Goal: Task Accomplishment & Management: Manage account settings

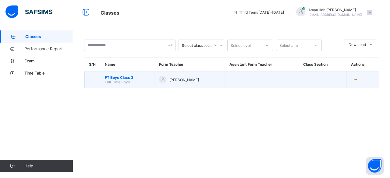
click at [113, 75] on span "FT Boys Class 3" at bounding box center [127, 77] width 45 height 5
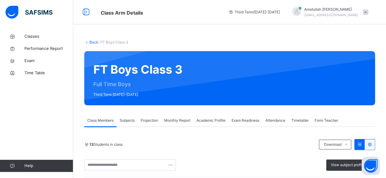
click at [146, 119] on span "Projection" at bounding box center [148, 120] width 17 height 5
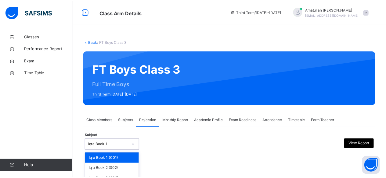
scroll to position [58, 0]
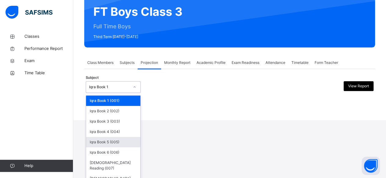
click at [126, 93] on div "option Iqra Book 5 (005) focused, 5 of 8. 8 results available. Use Up and Down …" at bounding box center [113, 87] width 55 height 12
click at [123, 144] on div "Iqra Book 5 (005)" at bounding box center [113, 142] width 54 height 10
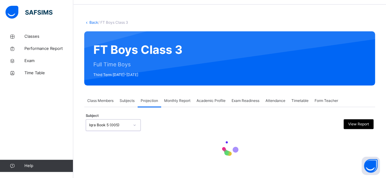
scroll to position [0, 0]
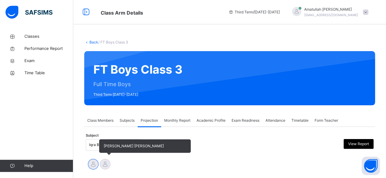
click at [103, 161] on div at bounding box center [105, 164] width 11 height 11
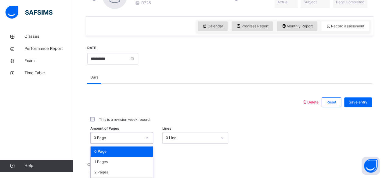
scroll to position [257, 0]
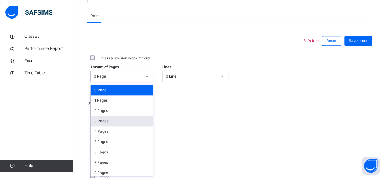
click at [143, 82] on div "option 3 Pages focused, 4 of 31. 31 results available. Use Up and Down to choos…" at bounding box center [121, 77] width 63 height 12
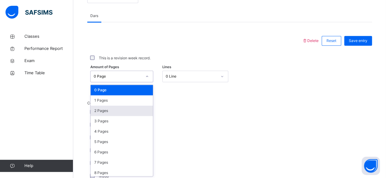
click at [133, 110] on div "2 Pages" at bounding box center [122, 111] width 62 height 10
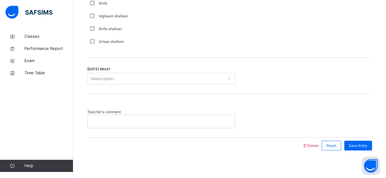
scroll to position [508, 0]
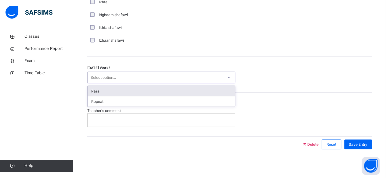
click at [136, 73] on div "Select option..." at bounding box center [155, 77] width 136 height 9
click at [130, 89] on div "Pass" at bounding box center [160, 91] width 147 height 10
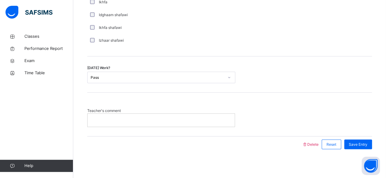
click at [98, 118] on p at bounding box center [161, 119] width 138 height 5
click at [362, 142] on span "Save Entry" at bounding box center [357, 144] width 19 height 5
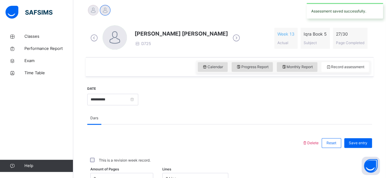
scroll to position [142, 0]
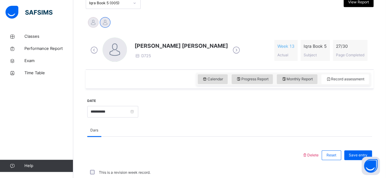
click at [293, 73] on div "Calendar Progress Report Monthly Report Record assessment" at bounding box center [283, 79] width 174 height 13
click at [292, 79] on span "Monthly Report" at bounding box center [296, 78] width 31 height 5
select select "****"
select select "*"
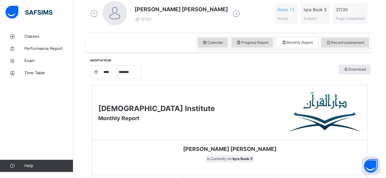
scroll to position [166, 0]
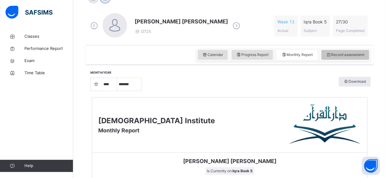
click at [346, 53] on span "Record assessment" at bounding box center [344, 54] width 38 height 5
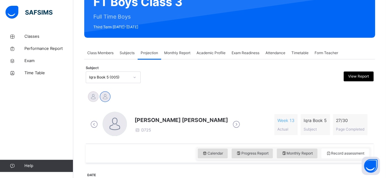
scroll to position [69, 0]
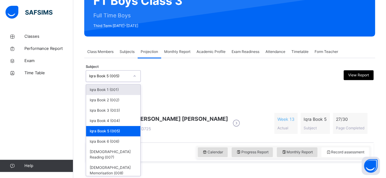
click at [98, 75] on div "Iqra Book 5 (005)" at bounding box center [109, 75] width 40 height 5
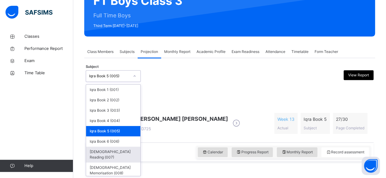
click at [117, 151] on div "[DEMOGRAPHIC_DATA] Reading (007)" at bounding box center [113, 155] width 54 height 16
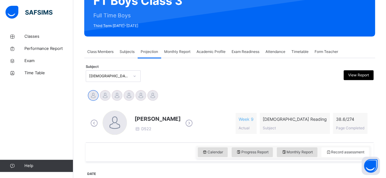
click at [183, 124] on icon at bounding box center [188, 123] width 11 height 9
click at [93, 122] on icon at bounding box center [94, 123] width 11 height 9
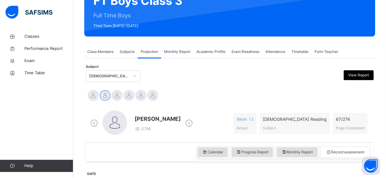
click at [93, 122] on icon at bounding box center [94, 123] width 11 height 9
click at [183, 122] on icon at bounding box center [188, 123] width 11 height 9
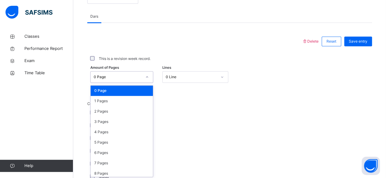
scroll to position [257, 0]
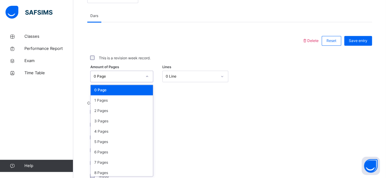
click at [137, 82] on div "option 0 Page focused, 1 of 275. 275 results available. Use Up and Down to choo…" at bounding box center [121, 77] width 63 height 12
click at [102, 108] on div "2 Pages" at bounding box center [122, 111] width 62 height 10
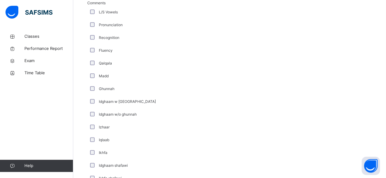
scroll to position [358, 0]
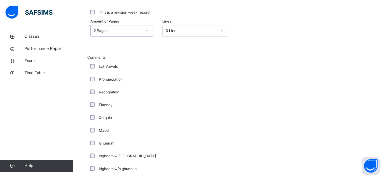
click at [92, 55] on span "Comments" at bounding box center [163, 57] width 152 height 5
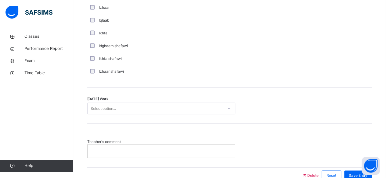
scroll to position [477, 0]
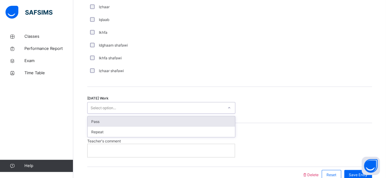
click at [106, 125] on div "Pass" at bounding box center [160, 121] width 147 height 10
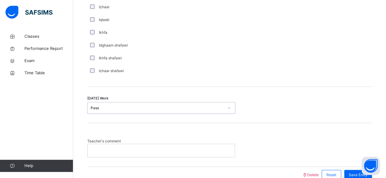
click at [105, 154] on div at bounding box center [160, 150] width 147 height 13
click at [358, 172] on span "Save Entry" at bounding box center [357, 174] width 19 height 5
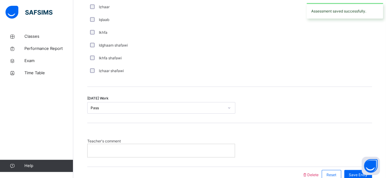
click at [176, 154] on div at bounding box center [160, 150] width 147 height 13
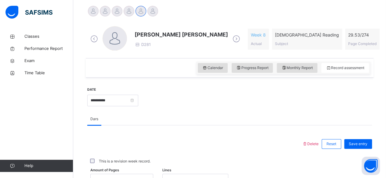
scroll to position [155, 0]
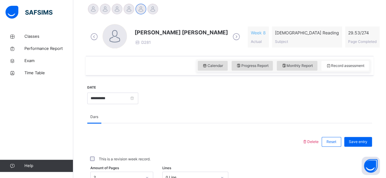
click at [353, 143] on div "Save entry" at bounding box center [358, 142] width 28 height 10
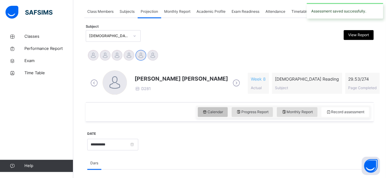
scroll to position [90, 0]
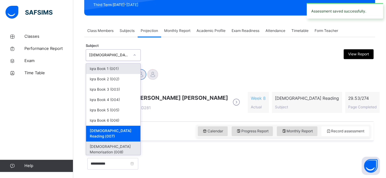
click at [104, 142] on div "[DEMOGRAPHIC_DATA] Memorisation (008)" at bounding box center [113, 150] width 54 height 16
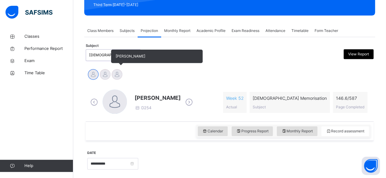
click at [115, 73] on div at bounding box center [117, 74] width 11 height 11
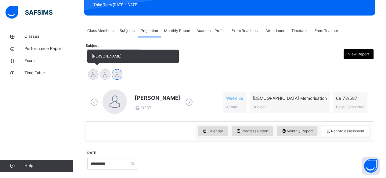
click at [102, 52] on span "[PERSON_NAME]" at bounding box center [132, 56] width 91 height 13
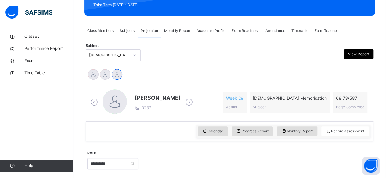
click at [121, 55] on div "[DEMOGRAPHIC_DATA] Memorisation (008)" at bounding box center [109, 54] width 40 height 5
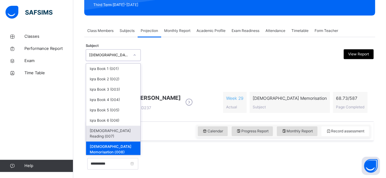
click at [107, 134] on div "[DEMOGRAPHIC_DATA] Reading (007)" at bounding box center [113, 134] width 54 height 16
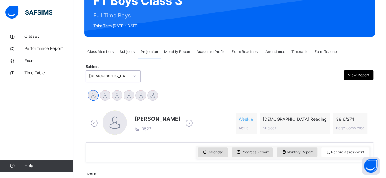
scroll to position [68, 0]
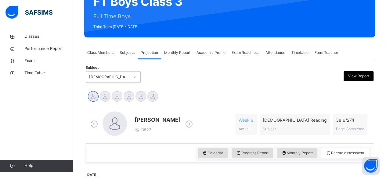
click at [152, 132] on div "Aminah Cruse D522" at bounding box center [157, 124] width 46 height 17
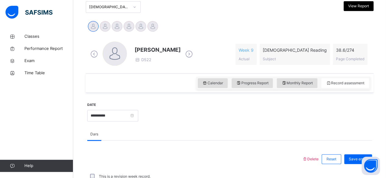
scroll to position [138, 0]
click at [264, 21] on div "Aminah Cruse Ammar Osman Ibrahim Yusuf Idris Boquizada Mohammad Hanzalah Siddiq…" at bounding box center [229, 27] width 284 height 13
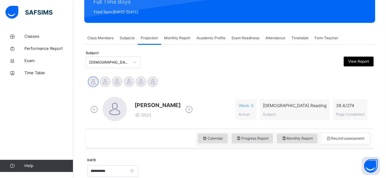
scroll to position [82, 0]
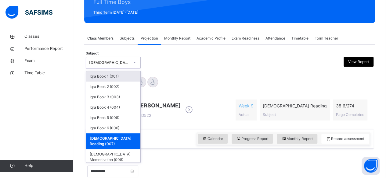
click at [131, 61] on div at bounding box center [134, 63] width 10 height 10
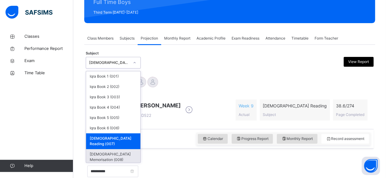
click at [113, 150] on div "[DEMOGRAPHIC_DATA] Memorisation (008)" at bounding box center [113, 157] width 54 height 16
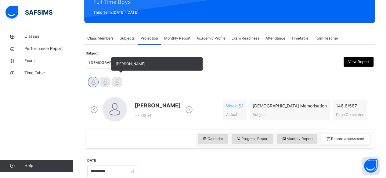
click at [113, 84] on div at bounding box center [117, 82] width 11 height 11
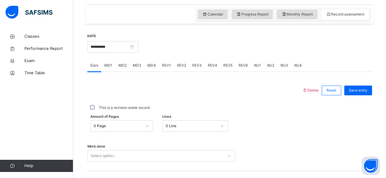
scroll to position [213, 0]
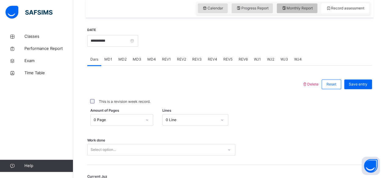
click at [286, 6] on icon at bounding box center [283, 7] width 5 height 5
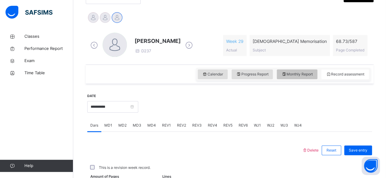
select select "****"
select select "*"
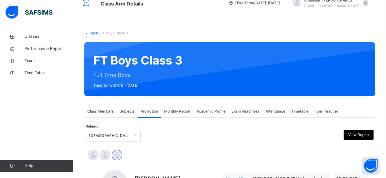
scroll to position [8, 0]
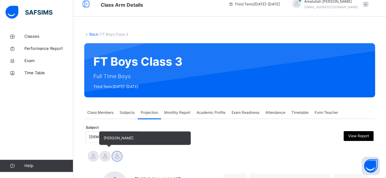
click at [103, 151] on div "[PERSON_NAME]" at bounding box center [105, 157] width 12 height 13
drag, startPoint x: 103, startPoint y: 151, endPoint x: 101, endPoint y: 158, distance: 7.7
click at [101, 158] on div "[PERSON_NAME]" at bounding box center [105, 157] width 12 height 13
click at [101, 158] on div at bounding box center [105, 156] width 11 height 11
click at [92, 155] on div at bounding box center [93, 156] width 11 height 11
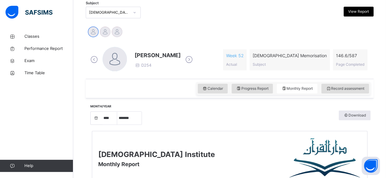
scroll to position [117, 0]
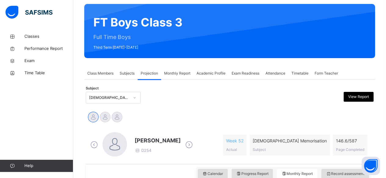
scroll to position [48, 0]
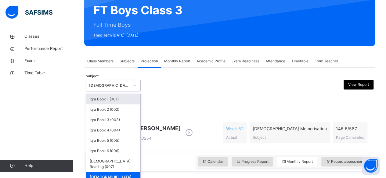
click at [112, 91] on div "option Quran Memorisation (008), selected. option Iqra Book 1 (001) focused, 1 …" at bounding box center [113, 86] width 55 height 12
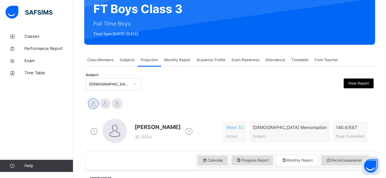
click at [193, 89] on div at bounding box center [192, 85] width 69 height 12
click at [244, 160] on span "Progress Report" at bounding box center [252, 160] width 32 height 5
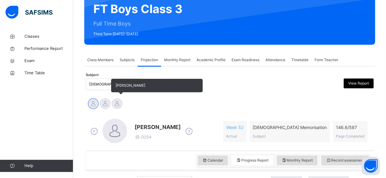
click at [118, 105] on div at bounding box center [117, 103] width 11 height 11
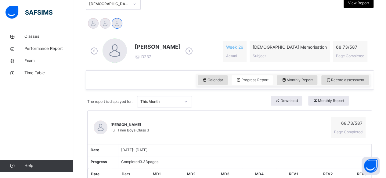
scroll to position [130, 0]
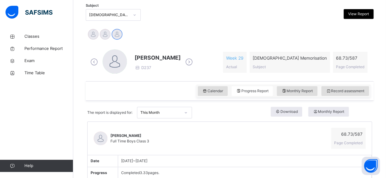
click at [344, 61] on span at bounding box center [350, 62] width 28 height 3
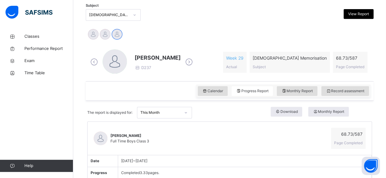
click at [344, 61] on span at bounding box center [350, 62] width 28 height 3
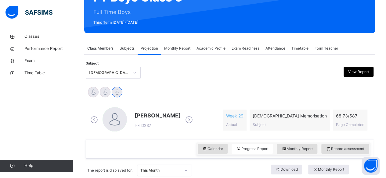
scroll to position [71, 0]
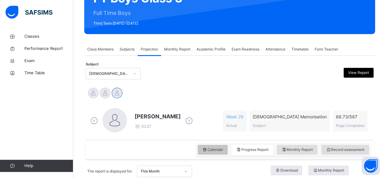
click at [214, 152] on div "Calendar" at bounding box center [212, 150] width 30 height 10
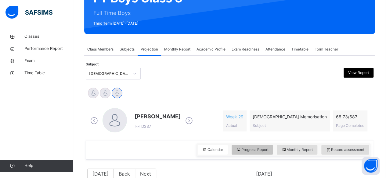
click at [255, 147] on div "Progress Report" at bounding box center [251, 150] width 41 height 10
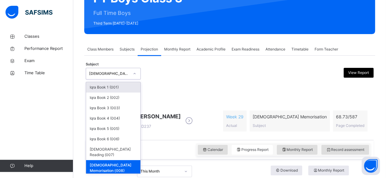
click at [128, 76] on div "[DEMOGRAPHIC_DATA] Memorisation (008)" at bounding box center [109, 73] width 40 height 5
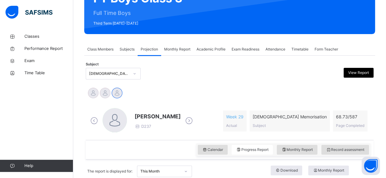
click at [156, 127] on div "Ibrahim Haydar D237" at bounding box center [157, 120] width 46 height 17
click at [94, 122] on icon at bounding box center [94, 120] width 11 height 9
click at [189, 121] on icon at bounding box center [188, 120] width 11 height 9
click at [345, 150] on span "Record assessment" at bounding box center [344, 149] width 38 height 5
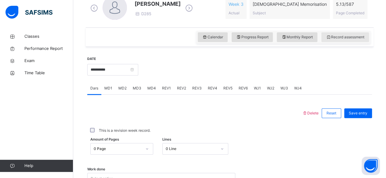
scroll to position [203, 0]
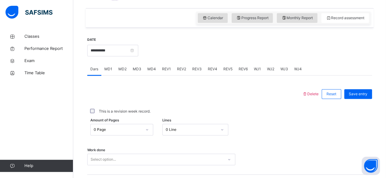
click at [149, 67] on span "MD4" at bounding box center [151, 68] width 9 height 5
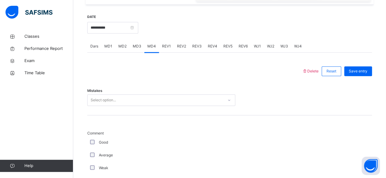
click at [116, 106] on div "Select option..." at bounding box center [161, 100] width 148 height 12
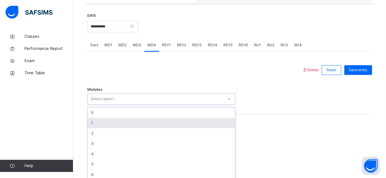
scroll to position [231, 0]
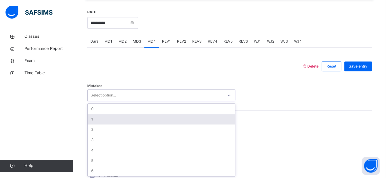
click at [116, 122] on div "1" at bounding box center [160, 119] width 147 height 10
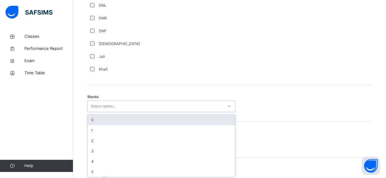
scroll to position [453, 0]
click at [126, 123] on div "0" at bounding box center [160, 119] width 147 height 10
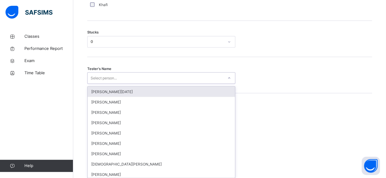
scroll to position [519, 0]
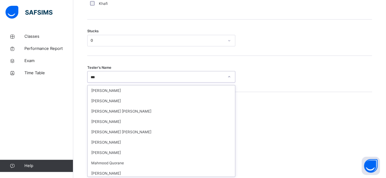
type input "***"
click at [307, 117] on div "Mistake types Old Mistake Marked Mistake Mutashabihat Jali Khafi Unclear Changi…" at bounding box center [229, 154] width 284 height 95
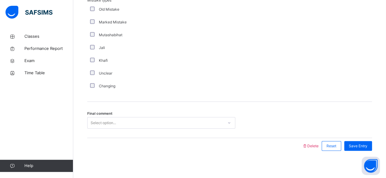
scroll to position [630, 0]
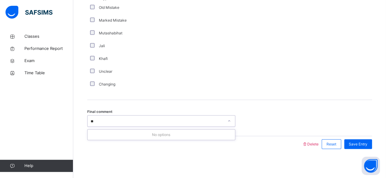
type input "*"
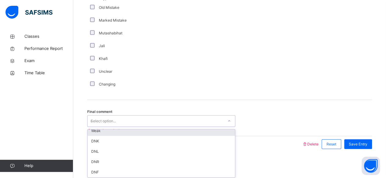
scroll to position [0, 0]
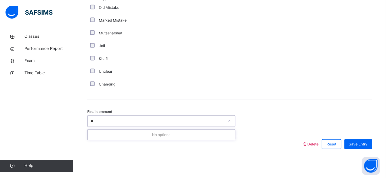
type input "*"
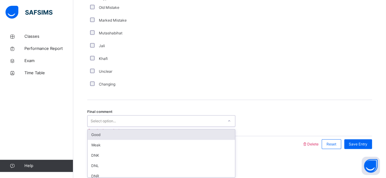
click at [134, 130] on div "Good Weak DNK DNL DNR DNF" at bounding box center [161, 154] width 148 height 48
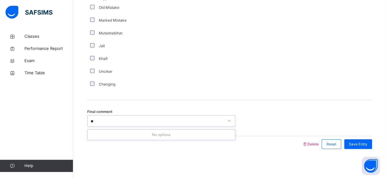
type input "*"
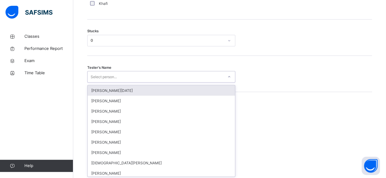
scroll to position [519, 0]
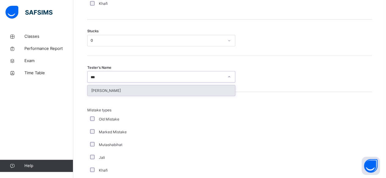
type input "****"
click at [97, 85] on div "[PERSON_NAME]" at bounding box center [160, 90] width 147 height 10
click at [97, 85] on div "Tester's Name option Ahamed Mubarak Asmi focused, 36 of 88. 1 result available …" at bounding box center [229, 74] width 284 height 36
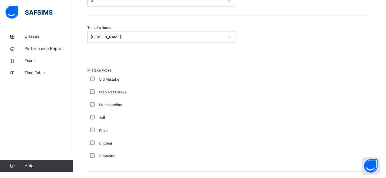
scroll to position [630, 0]
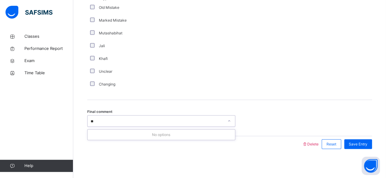
type input "*"
type input "**********"
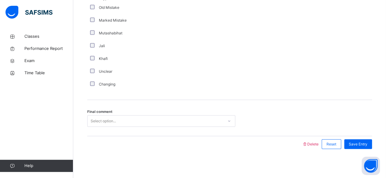
click at [111, 129] on div "Final comment Select option..." at bounding box center [229, 118] width 284 height 36
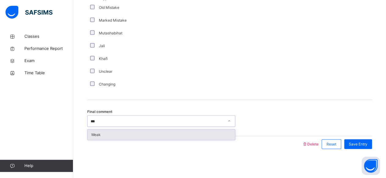
type input "****"
click at [132, 138] on div "Weak" at bounding box center [160, 135] width 147 height 10
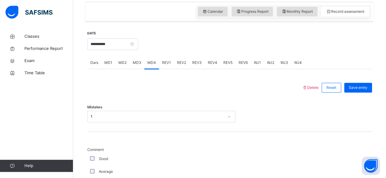
scroll to position [209, 0]
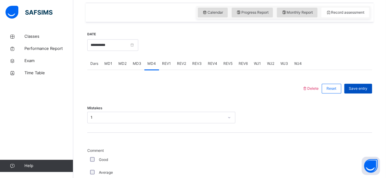
click at [363, 90] on span "Save entry" at bounding box center [357, 88] width 19 height 5
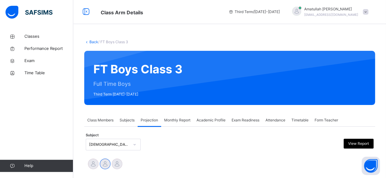
scroll to position [0, 0]
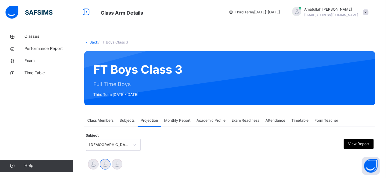
click at [365, 12] on div "Amatullah Ahmed shammizaman91@gmail.com" at bounding box center [328, 12] width 85 height 11
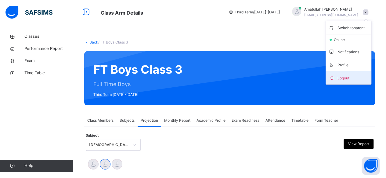
click at [355, 81] on span "Logout" at bounding box center [348, 78] width 40 height 8
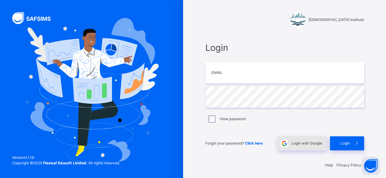
click at [298, 149] on div "Login with Google" at bounding box center [301, 144] width 49 height 14
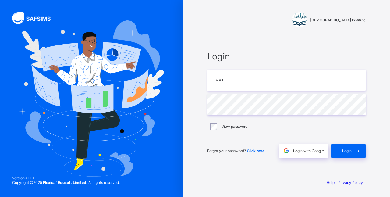
click at [146, 158] on img at bounding box center [91, 98] width 145 height 156
click at [150, 152] on img at bounding box center [91, 98] width 145 height 156
click at [151, 154] on img at bounding box center [91, 98] width 145 height 156
click at [154, 157] on img at bounding box center [91, 98] width 145 height 156
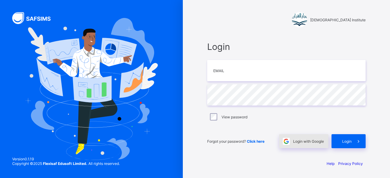
click at [297, 145] on div "Login with Google" at bounding box center [303, 141] width 49 height 14
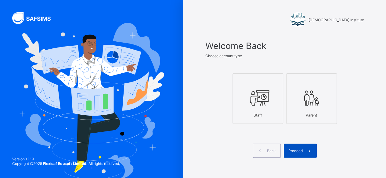
click at [296, 146] on div "Proceed" at bounding box center [299, 151] width 33 height 14
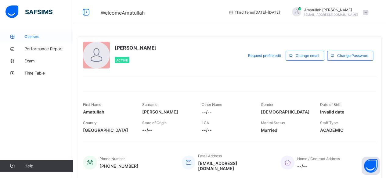
click at [32, 35] on span "Classes" at bounding box center [48, 36] width 49 height 5
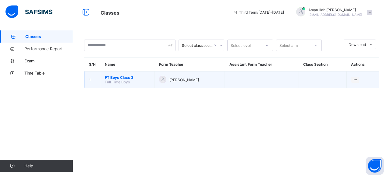
click at [116, 78] on span "FT Boys Class 3" at bounding box center [127, 77] width 45 height 5
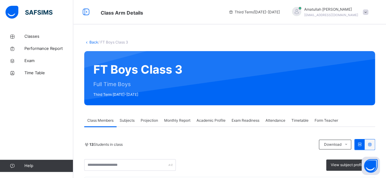
click at [153, 121] on span "Projection" at bounding box center [148, 120] width 17 height 5
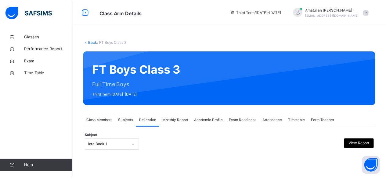
scroll to position [58, 0]
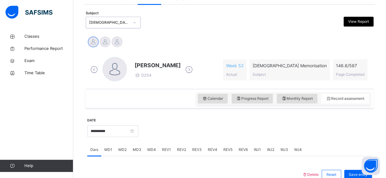
scroll to position [122, 0]
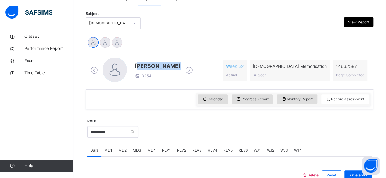
drag, startPoint x: 138, startPoint y: 66, endPoint x: 168, endPoint y: 71, distance: 30.3
click at [169, 70] on div "Abubakr Adem Ali D254" at bounding box center [157, 70] width 46 height 17
click at [135, 54] on div "Abubakr Adem Ali D254 Week 52 Actual Quran Memorisation Subject 146.6 / 587 Pag…" at bounding box center [229, 70] width 284 height 35
drag, startPoint x: 136, startPoint y: 64, endPoint x: 182, endPoint y: 65, distance: 46.0
click at [180, 66] on span "[PERSON_NAME]" at bounding box center [157, 66] width 46 height 8
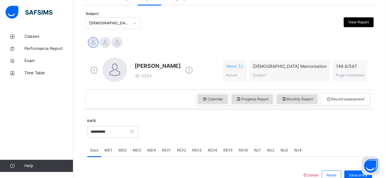
scroll to position [119, 0]
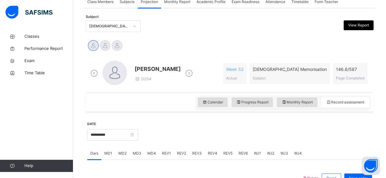
click at [213, 123] on div at bounding box center [254, 134] width 227 height 26
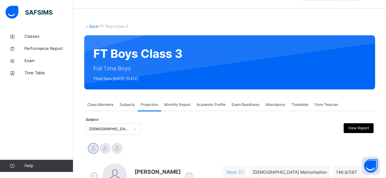
scroll to position [0, 0]
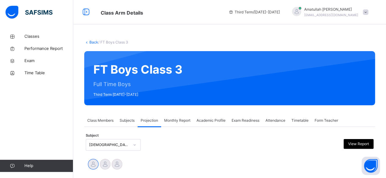
click at [172, 121] on span "Monthly Report" at bounding box center [177, 120] width 26 height 5
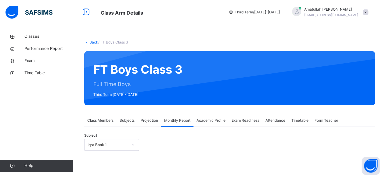
click at [152, 121] on span "Projection" at bounding box center [148, 120] width 17 height 5
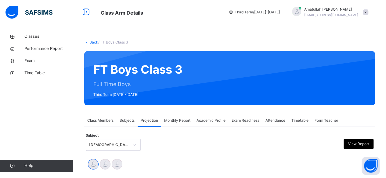
click at [169, 157] on div "[PERSON_NAME] [PERSON_NAME] [PERSON_NAME] Haydar" at bounding box center [229, 165] width 287 height 16
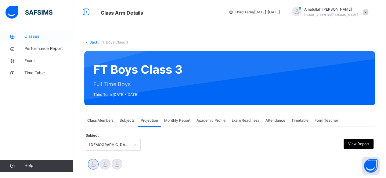
click at [20, 40] on link "Classes" at bounding box center [36, 36] width 73 height 12
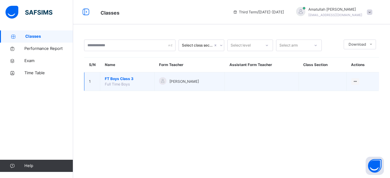
click at [123, 79] on span "FT Boys Class 3" at bounding box center [127, 78] width 45 height 5
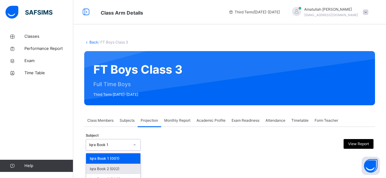
click at [119, 164] on div "Iqra Book 2 (002)" at bounding box center [113, 169] width 54 height 10
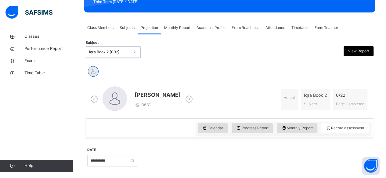
scroll to position [99, 0]
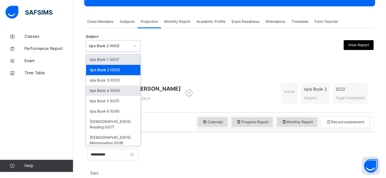
click at [117, 91] on div "Iqra Book 4 (004)" at bounding box center [113, 91] width 54 height 10
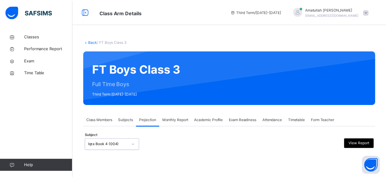
scroll to position [58, 0]
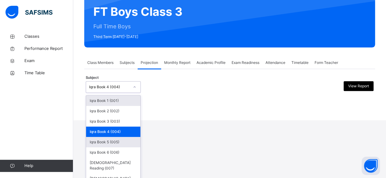
click at [121, 144] on div "Iqra Book 5 (005)" at bounding box center [113, 142] width 54 height 10
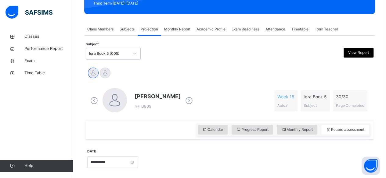
scroll to position [95, 0]
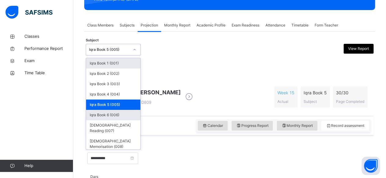
click at [118, 114] on div "Iqra Book 6 (006)" at bounding box center [113, 115] width 54 height 10
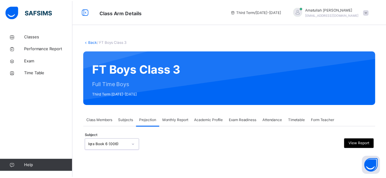
scroll to position [58, 0]
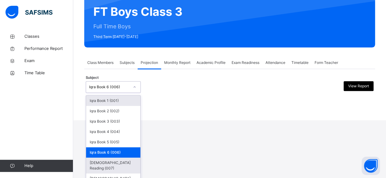
click at [112, 162] on div "[DEMOGRAPHIC_DATA] Reading (007)" at bounding box center [113, 166] width 54 height 16
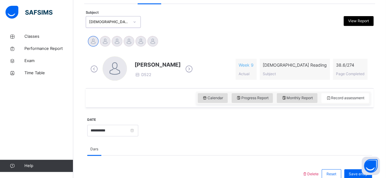
scroll to position [124, 0]
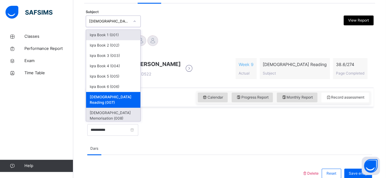
click at [121, 112] on div "[DEMOGRAPHIC_DATA] Memorisation (008)" at bounding box center [113, 116] width 54 height 16
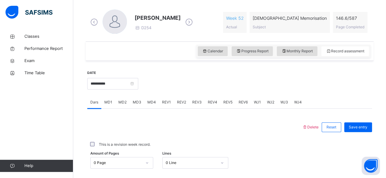
scroll to position [169, 0]
click at [137, 19] on span "[PERSON_NAME]" at bounding box center [157, 18] width 46 height 8
drag, startPoint x: 137, startPoint y: 16, endPoint x: 131, endPoint y: 19, distance: 5.9
click at [131, 19] on div "Abubakr Adem Ali D254" at bounding box center [141, 23] width 105 height 26
click at [143, 5] on div "Abubakr Adem Ali D254 Week 52 Actual Quran Memorisation Subject 146.6 / 587 Pag…" at bounding box center [229, 23] width 287 height 38
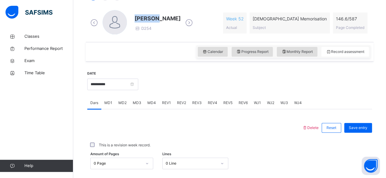
drag, startPoint x: 135, startPoint y: 16, endPoint x: 162, endPoint y: 16, distance: 27.4
click at [161, 16] on span "[PERSON_NAME]" at bounding box center [157, 18] width 46 height 8
click at [144, 21] on span "[PERSON_NAME]" at bounding box center [157, 18] width 46 height 8
click at [134, 22] on div "Abubakr Adem Ali D254" at bounding box center [157, 22] width 46 height 17
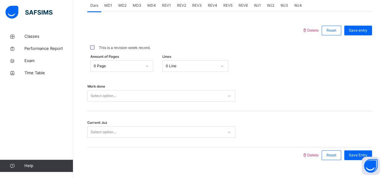
scroll to position [279, 0]
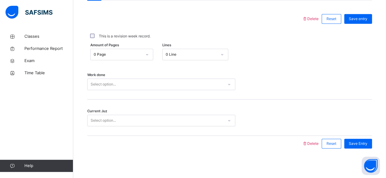
click at [303, 94] on div "Work done Select option..." at bounding box center [229, 81] width 284 height 36
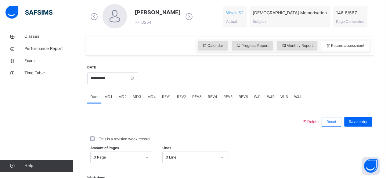
scroll to position [175, 0]
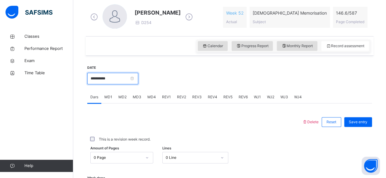
click at [104, 82] on input "**********" at bounding box center [112, 79] width 51 height 12
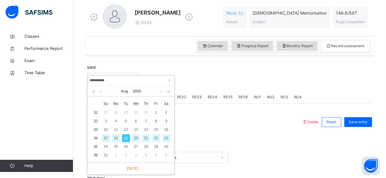
click at [116, 138] on div "18" at bounding box center [116, 138] width 8 height 8
type input "**********"
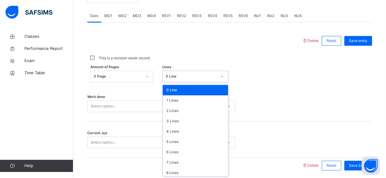
scroll to position [18, 0]
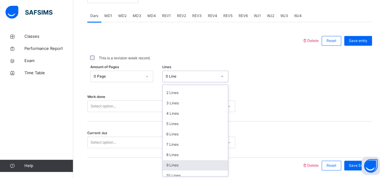
click at [189, 166] on div "9 Lines" at bounding box center [194, 165] width 65 height 10
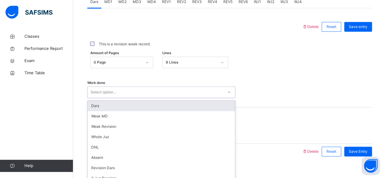
scroll to position [279, 0]
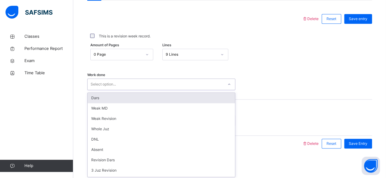
click at [171, 95] on div "Dars" at bounding box center [160, 98] width 147 height 10
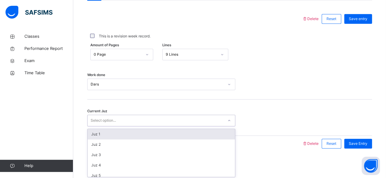
type input "*"
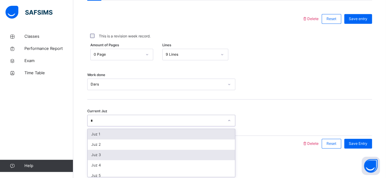
click at [105, 152] on div "Juz 3" at bounding box center [160, 155] width 147 height 10
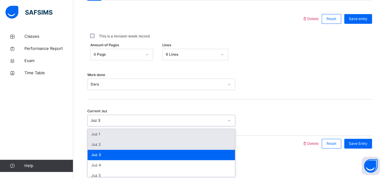
click at [111, 144] on div "Juz 2" at bounding box center [160, 145] width 147 height 10
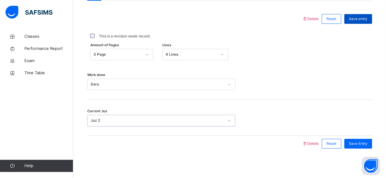
click at [372, 18] on div "Save entry" at bounding box center [358, 19] width 28 height 10
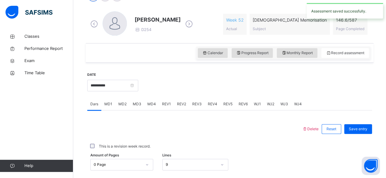
scroll to position [168, 0]
click at [156, 105] on div "MD4" at bounding box center [151, 104] width 15 height 12
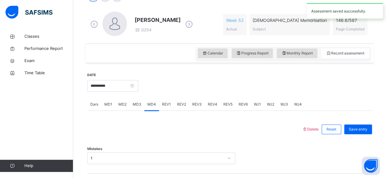
click at [118, 104] on span "MD2" at bounding box center [122, 104] width 8 height 5
click at [130, 105] on div "MD3" at bounding box center [137, 104] width 15 height 12
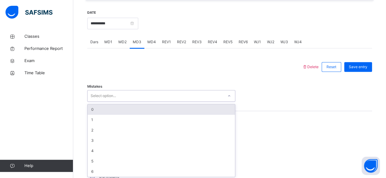
scroll to position [231, 0]
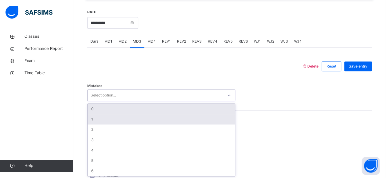
click at [135, 118] on div "1" at bounding box center [160, 119] width 147 height 10
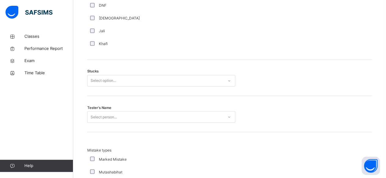
scroll to position [486, 0]
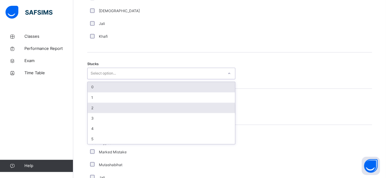
click at [120, 109] on div "2" at bounding box center [160, 108] width 147 height 10
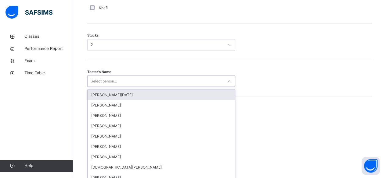
scroll to position [519, 0]
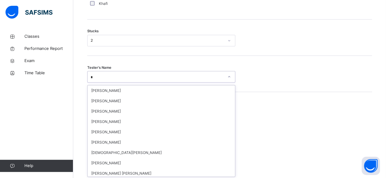
type input "**"
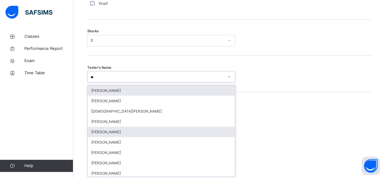
click at [99, 131] on div "[PERSON_NAME]" at bounding box center [160, 132] width 147 height 10
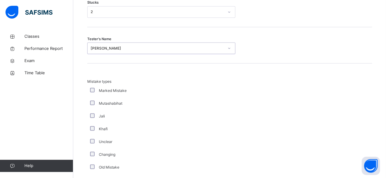
scroll to position [630, 0]
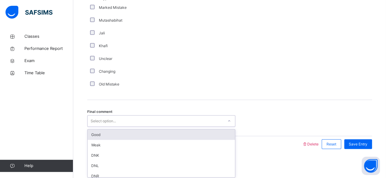
click at [113, 136] on div "Good" at bounding box center [160, 135] width 147 height 10
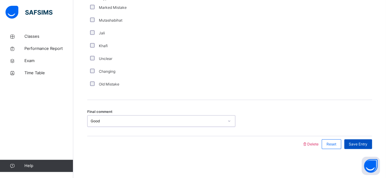
click at [361, 142] on span "Save Entry" at bounding box center [357, 144] width 19 height 5
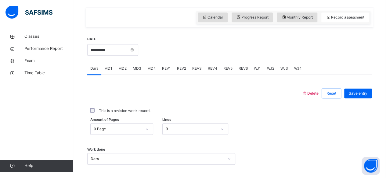
scroll to position [204, 0]
click at [174, 65] on div "REV2" at bounding box center [181, 69] width 15 height 12
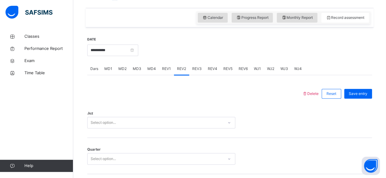
click at [165, 68] on span "REV1" at bounding box center [166, 68] width 9 height 5
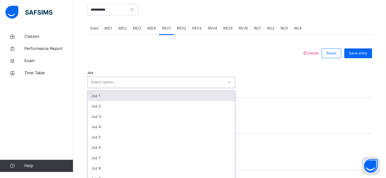
scroll to position [250, 0]
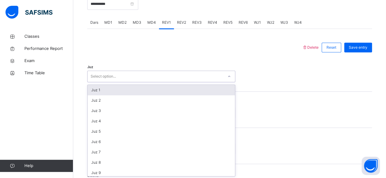
type input "*"
type input "**"
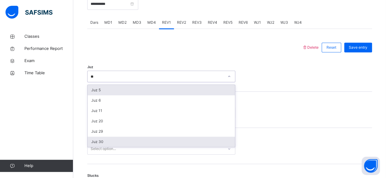
click at [102, 137] on div "Juz 30" at bounding box center [160, 142] width 147 height 10
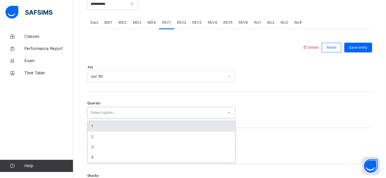
click at [95, 125] on div "1" at bounding box center [160, 126] width 147 height 10
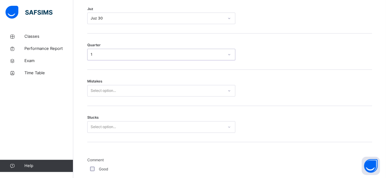
scroll to position [308, 0]
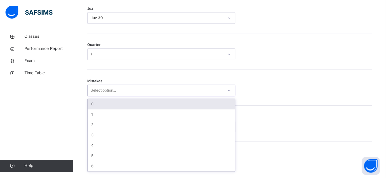
click at [155, 101] on div "0" at bounding box center [160, 104] width 147 height 10
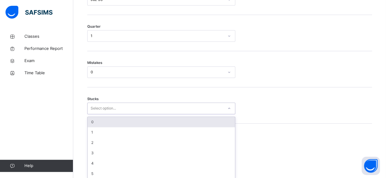
scroll to position [329, 0]
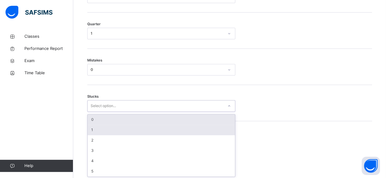
click at [142, 130] on div "1" at bounding box center [160, 130] width 147 height 10
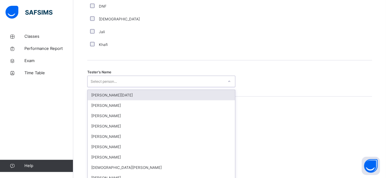
scroll to position [591, 0]
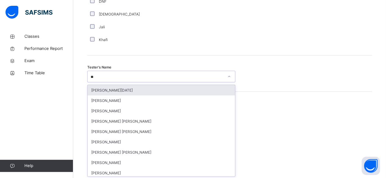
type input "***"
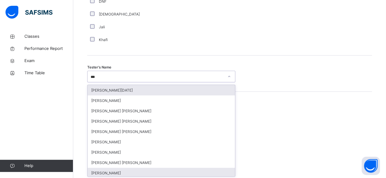
click at [138, 171] on div "[PERSON_NAME]" at bounding box center [160, 173] width 147 height 10
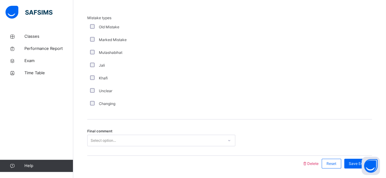
scroll to position [703, 0]
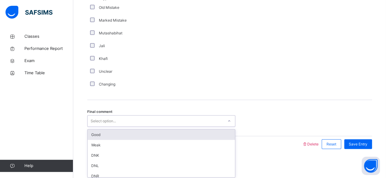
click at [118, 136] on div "Good" at bounding box center [160, 135] width 147 height 10
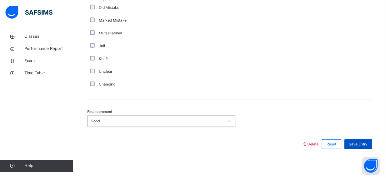
click at [358, 144] on span "Save Entry" at bounding box center [357, 144] width 19 height 5
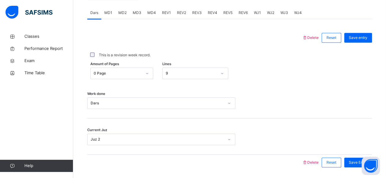
scroll to position [232, 0]
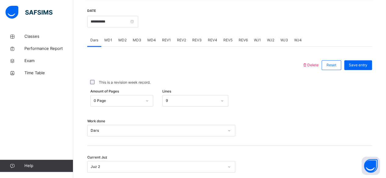
click at [184, 44] on div "REV2" at bounding box center [181, 40] width 15 height 12
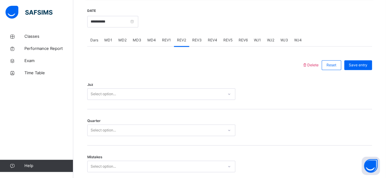
click at [168, 37] on span "REV1" at bounding box center [166, 39] width 9 height 5
click at [183, 38] on span "REV2" at bounding box center [181, 39] width 9 height 5
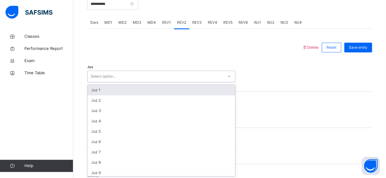
scroll to position [250, 0]
type input "*"
type input "**"
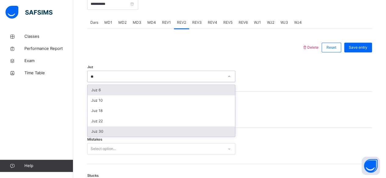
click at [155, 130] on div "Juz 30" at bounding box center [160, 131] width 147 height 10
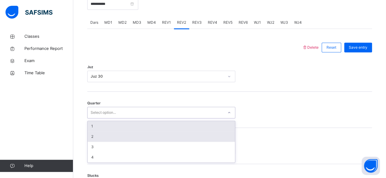
click at [92, 136] on div "2" at bounding box center [160, 137] width 147 height 10
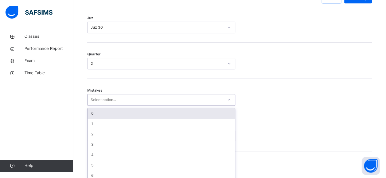
scroll to position [304, 0]
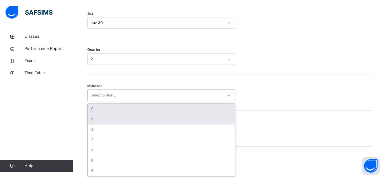
click at [188, 114] on div "1" at bounding box center [160, 119] width 147 height 10
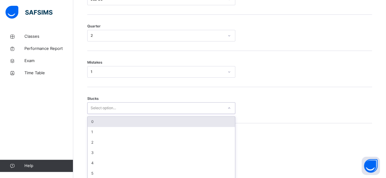
scroll to position [329, 0]
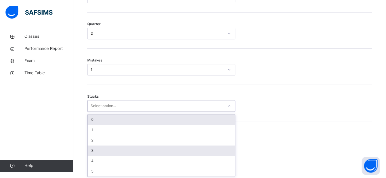
click at [92, 146] on div "3" at bounding box center [160, 151] width 147 height 10
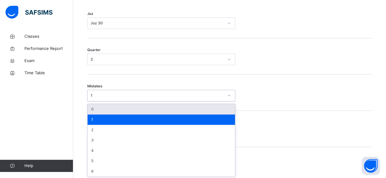
scroll to position [304, 0]
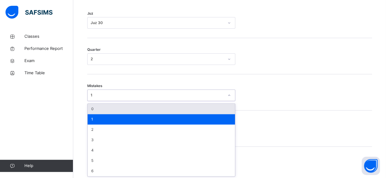
click at [181, 110] on div "0" at bounding box center [160, 109] width 147 height 10
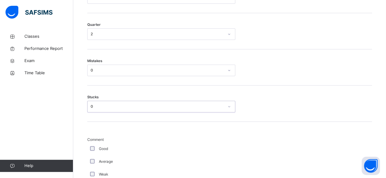
scroll to position [329, 0]
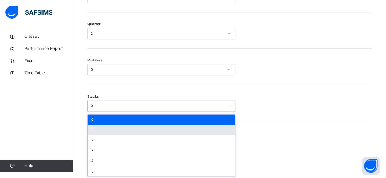
click at [184, 128] on div "1" at bounding box center [160, 130] width 147 height 10
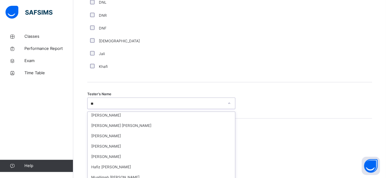
scroll to position [0, 0]
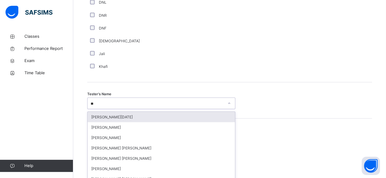
type input "***"
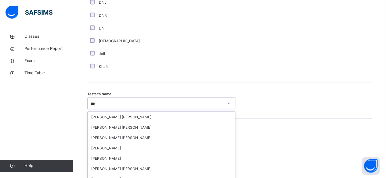
scroll to position [23, 0]
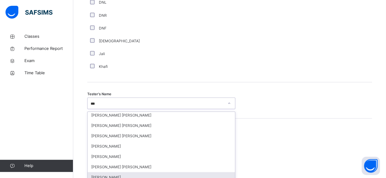
click at [116, 176] on div "[PERSON_NAME]" at bounding box center [160, 177] width 147 height 10
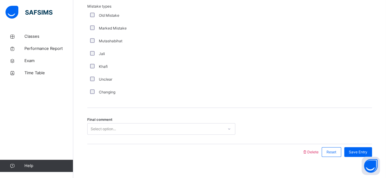
scroll to position [703, 0]
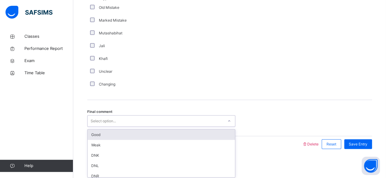
click at [167, 133] on div "Good" at bounding box center [160, 135] width 147 height 10
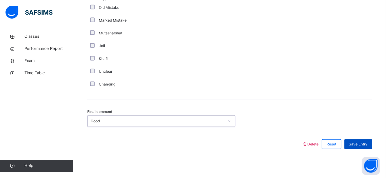
click at [367, 145] on span "Save Entry" at bounding box center [357, 144] width 19 height 5
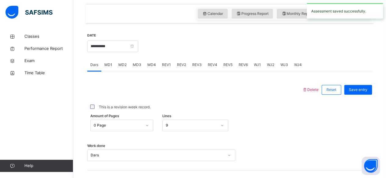
scroll to position [206, 0]
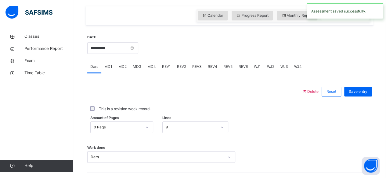
click at [198, 65] on span "REV3" at bounding box center [196, 66] width 9 height 5
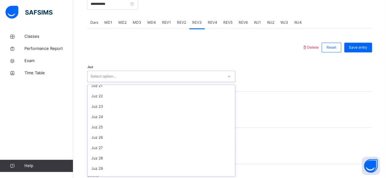
scroll to position [219, 0]
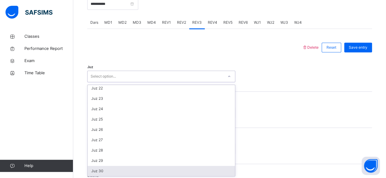
click at [111, 175] on div "Juz 30" at bounding box center [160, 171] width 147 height 10
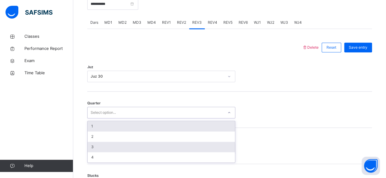
click at [109, 148] on div "3" at bounding box center [160, 147] width 147 height 10
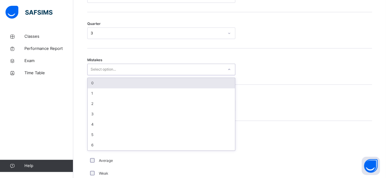
scroll to position [329, 0]
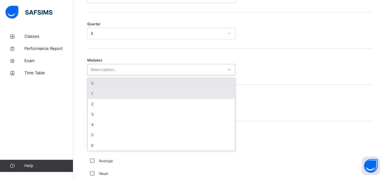
click at [110, 94] on div "1" at bounding box center [160, 94] width 147 height 10
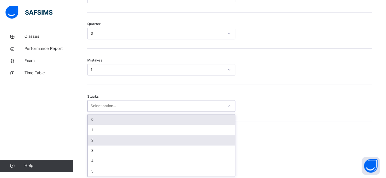
click at [96, 140] on div "2" at bounding box center [160, 140] width 147 height 10
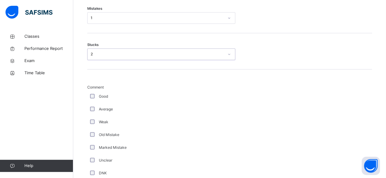
click at [99, 109] on label "Average" at bounding box center [106, 109] width 14 height 5
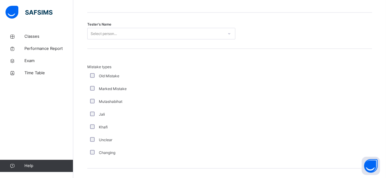
scroll to position [630, 0]
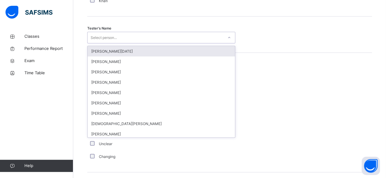
click at [255, 42] on div "Tester's Name option Abdullah Raja focused, 1 of 88. 88 results available. Use …" at bounding box center [229, 38] width 284 height 12
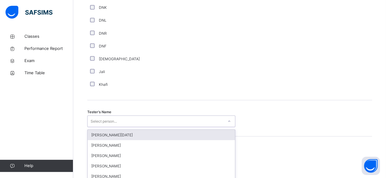
scroll to position [548, 0]
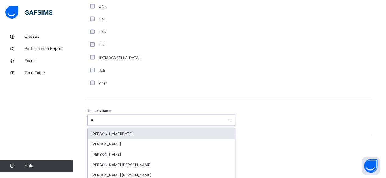
type input "***"
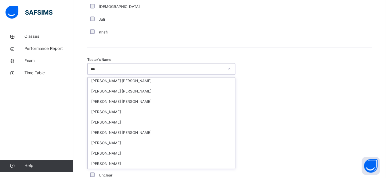
scroll to position [601, 0]
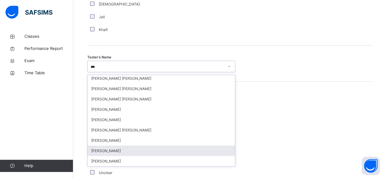
click at [125, 146] on div "[PERSON_NAME]" at bounding box center [160, 151] width 147 height 10
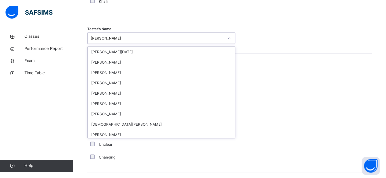
scroll to position [596, 0]
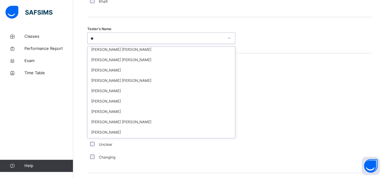
type input "***"
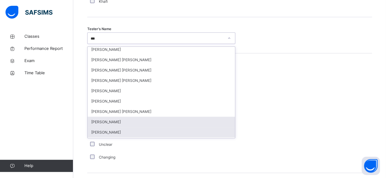
click at [116, 121] on div "[PERSON_NAME]" at bounding box center [160, 122] width 147 height 10
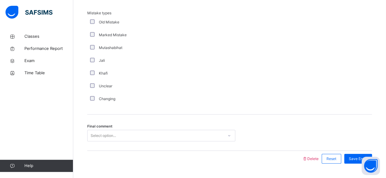
scroll to position [703, 0]
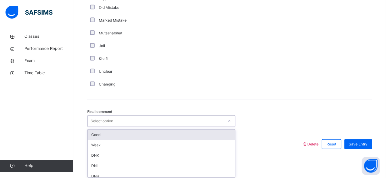
click at [112, 138] on div "Good" at bounding box center [160, 135] width 147 height 10
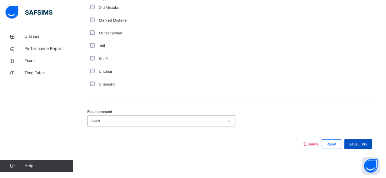
click at [364, 144] on span "Save Entry" at bounding box center [357, 144] width 19 height 5
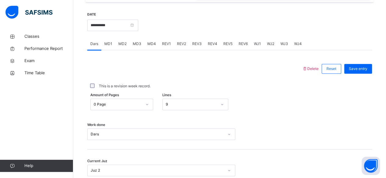
scroll to position [228, 0]
click at [204, 41] on div "REV4" at bounding box center [212, 44] width 16 height 12
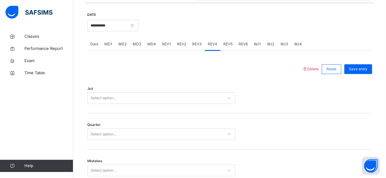
click at [199, 43] on span "REV3" at bounding box center [196, 43] width 9 height 5
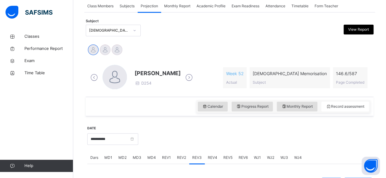
scroll to position [129, 0]
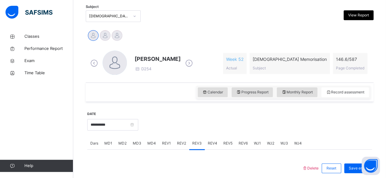
click at [209, 138] on div "REV4" at bounding box center [212, 143] width 16 height 12
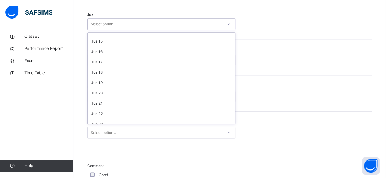
scroll to position [131, 0]
type input "**"
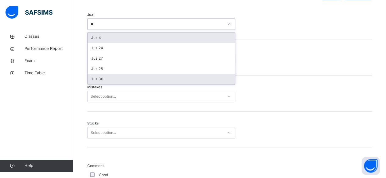
click at [115, 77] on div "Juz 30" at bounding box center [160, 79] width 147 height 10
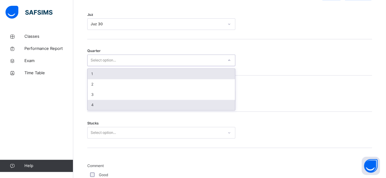
click at [100, 106] on div "4" at bounding box center [160, 105] width 147 height 10
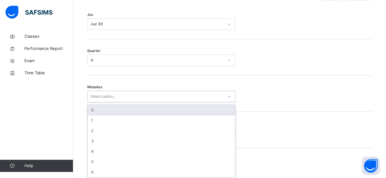
click at [112, 110] on div "0" at bounding box center [160, 110] width 147 height 10
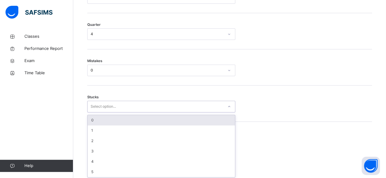
scroll to position [329, 0]
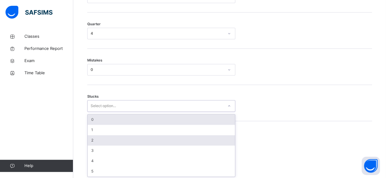
click at [103, 138] on div "2" at bounding box center [160, 140] width 147 height 10
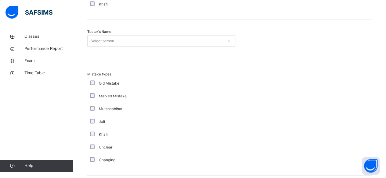
scroll to position [606, 0]
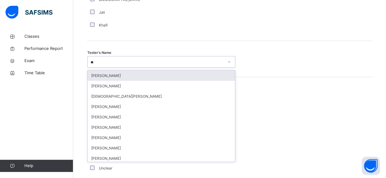
type input "***"
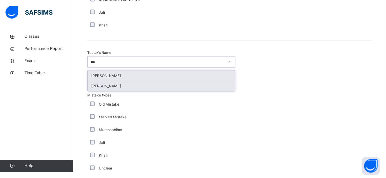
click at [100, 85] on div "[PERSON_NAME]" at bounding box center [160, 86] width 147 height 10
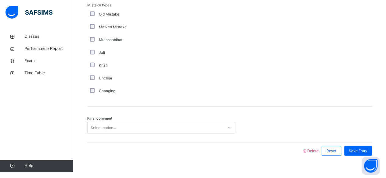
scroll to position [703, 0]
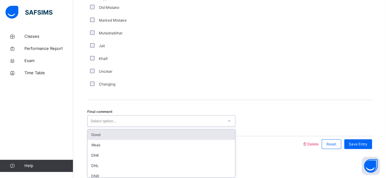
click at [144, 133] on div "Good" at bounding box center [160, 135] width 147 height 10
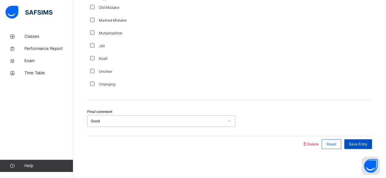
click at [364, 144] on span "Save Entry" at bounding box center [357, 144] width 19 height 5
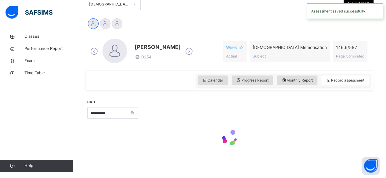
scroll to position [279, 0]
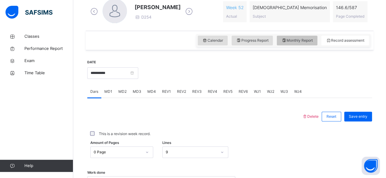
click at [294, 37] on div "Monthly Report" at bounding box center [296, 41] width 41 height 10
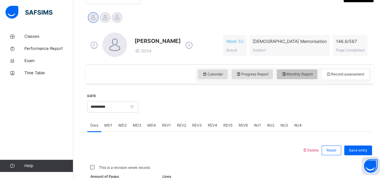
select select "****"
select select "*"
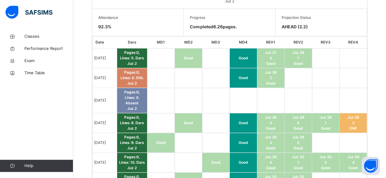
scroll to position [345, 0]
click at [242, 63] on td "Good" at bounding box center [242, 59] width 27 height 20
click at [194, 64] on td "Good" at bounding box center [187, 59] width 27 height 20
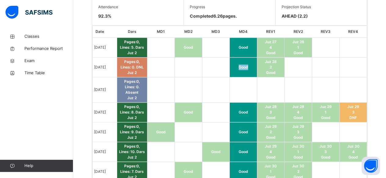
scroll to position [356, 0]
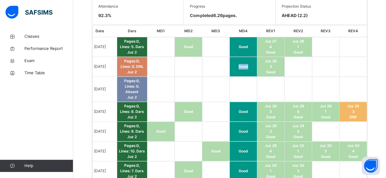
click at [293, 78] on td at bounding box center [297, 89] width 27 height 25
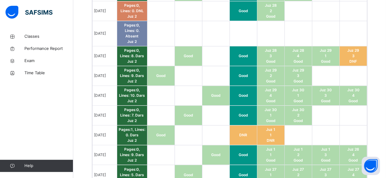
scroll to position [413, 0]
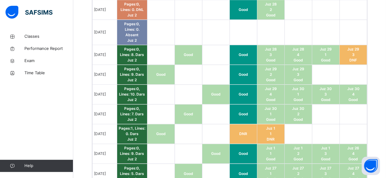
click at [247, 132] on span "DNR" at bounding box center [243, 134] width 8 height 5
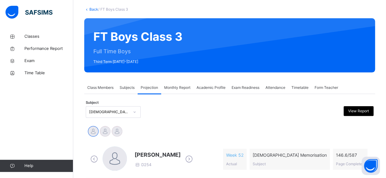
scroll to position [0, 0]
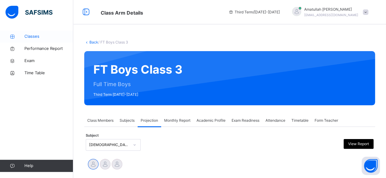
click at [45, 39] on span "Classes" at bounding box center [48, 37] width 49 height 6
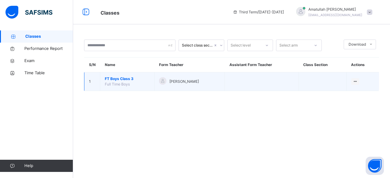
click at [127, 80] on span "FT Boys Class 3" at bounding box center [127, 78] width 45 height 5
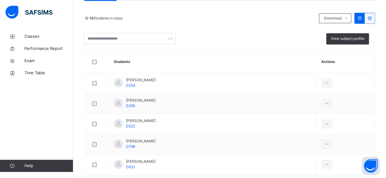
scroll to position [132, 0]
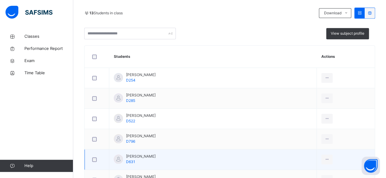
click at [219, 159] on td "Hasanat Wahidi D631" at bounding box center [212, 160] width 207 height 20
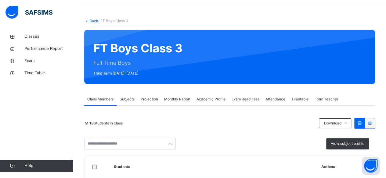
scroll to position [0, 0]
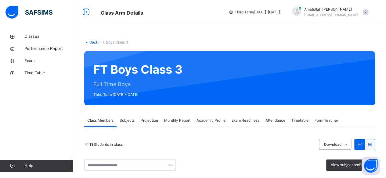
click at [133, 122] on span "Subjects" at bounding box center [126, 120] width 15 height 5
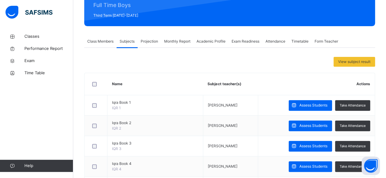
scroll to position [87, 0]
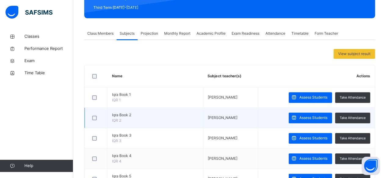
click at [153, 117] on span "Iqra Book 2" at bounding box center [155, 114] width 86 height 5
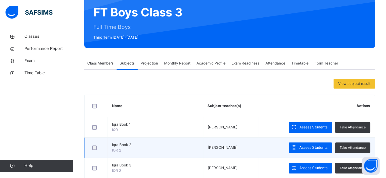
scroll to position [51, 0]
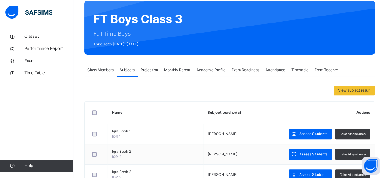
click at [143, 66] on div "Projection" at bounding box center [148, 70] width 23 height 12
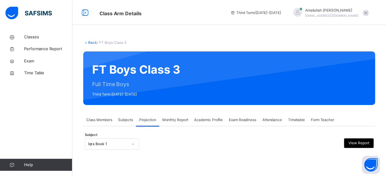
scroll to position [58, 0]
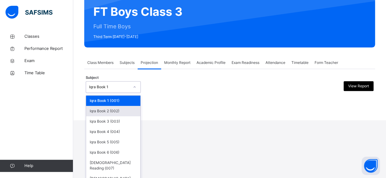
click at [118, 114] on div "Iqra Book 2 (002)" at bounding box center [113, 111] width 54 height 10
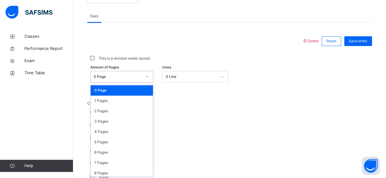
scroll to position [257, 0]
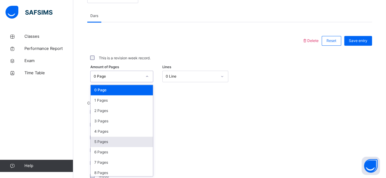
click at [112, 145] on div "5 Pages" at bounding box center [122, 142] width 62 height 10
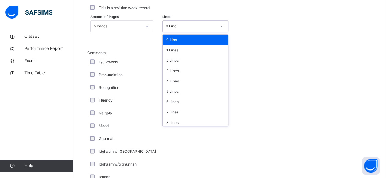
scroll to position [296, 0]
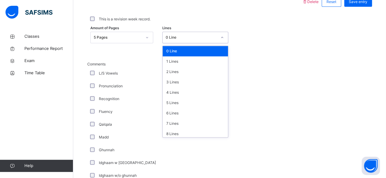
click at [308, 117] on div "Comments L/S Vowels Pronunciation Recognition Fluency Qalqala Madd Ghunnah Idgh…" at bounding box center [229, 160] width 284 height 197
click at [157, 78] on div "L/S Vowels" at bounding box center [163, 73] width 152 height 13
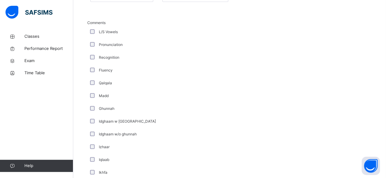
scroll to position [337, 0]
click at [243, 95] on div "Comments L/S Vowels Pronunciation Recognition Fluency Qalqala Madd Ghunnah Idgh…" at bounding box center [229, 118] width 284 height 197
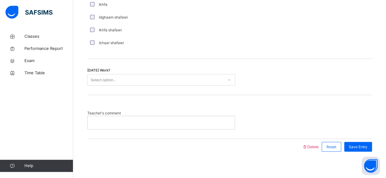
scroll to position [506, 0]
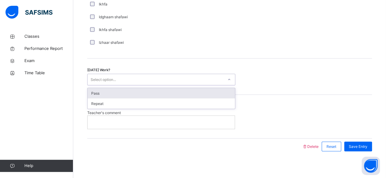
click at [172, 89] on div "Pass" at bounding box center [160, 93] width 147 height 10
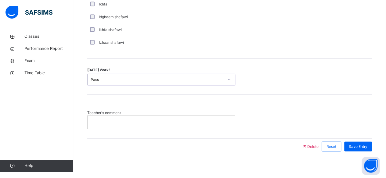
click at [161, 135] on div "Teacher's comment" at bounding box center [229, 117] width 284 height 44
click at [167, 123] on p at bounding box center [161, 121] width 138 height 5
click at [195, 124] on div at bounding box center [160, 122] width 147 height 13
click at [208, 121] on p at bounding box center [161, 121] width 138 height 5
click at [365, 145] on span "Save Entry" at bounding box center [357, 146] width 19 height 5
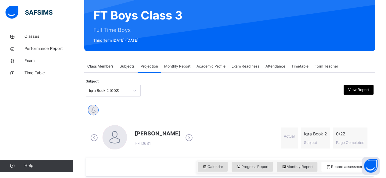
scroll to position [50, 0]
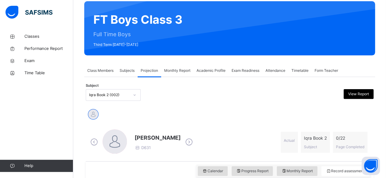
click at [187, 66] on div "Monthly Report" at bounding box center [177, 71] width 32 height 12
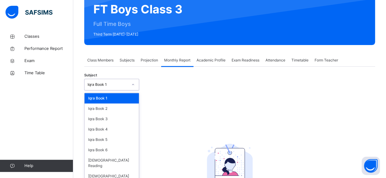
scroll to position [61, 0]
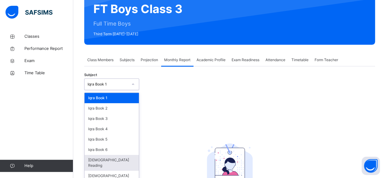
click at [103, 162] on div "[DEMOGRAPHIC_DATA] Reading" at bounding box center [111, 163] width 54 height 16
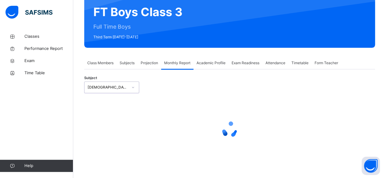
select select "****"
select select "*"
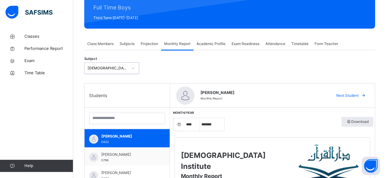
scroll to position [73, 0]
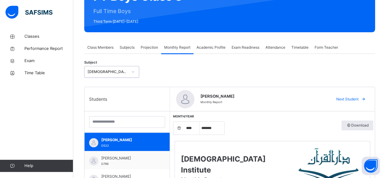
click at [154, 46] on span "Projection" at bounding box center [148, 47] width 17 height 5
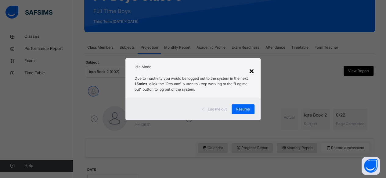
click at [254, 69] on div "×" at bounding box center [251, 70] width 6 height 13
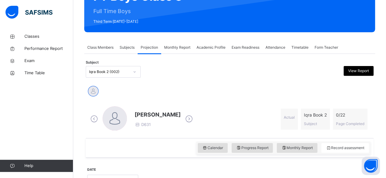
click at [146, 48] on span "Projection" at bounding box center [148, 47] width 17 height 5
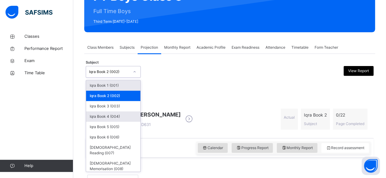
click at [112, 115] on div "Iqra Book 4 (004)" at bounding box center [113, 117] width 54 height 10
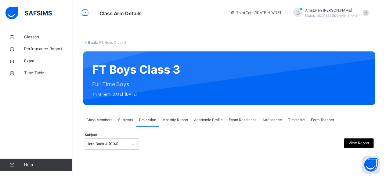
scroll to position [58, 0]
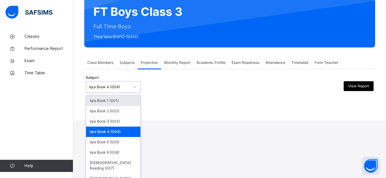
click at [185, 48] on div "FT Boys Class 3 Full Time Boys Third Term 2024-2025" at bounding box center [229, 20] width 290 height 54
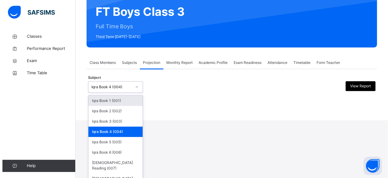
scroll to position [0, 0]
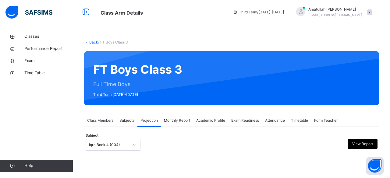
click at [310, 82] on div at bounding box center [280, 78] width 179 height 42
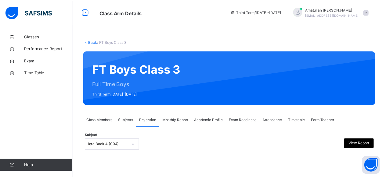
scroll to position [58, 0]
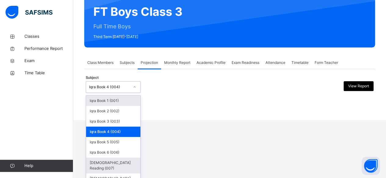
click at [114, 163] on div "[DEMOGRAPHIC_DATA] Reading (007)" at bounding box center [113, 166] width 54 height 16
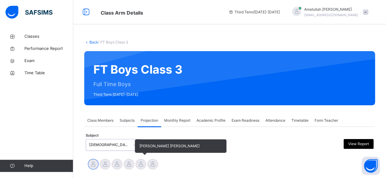
click at [139, 165] on div at bounding box center [140, 164] width 11 height 11
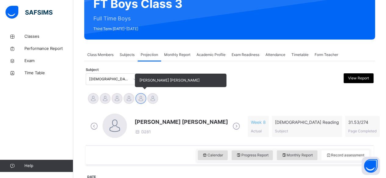
scroll to position [72, 0]
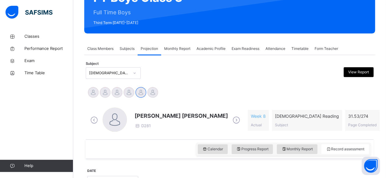
click at [222, 89] on div "Aminah Cruse Ammar Osman Ibrahim Yusuf Idris Boquizada Mohammad Hanzalah Siddiq…" at bounding box center [229, 93] width 284 height 13
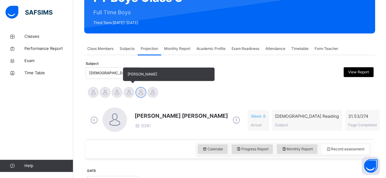
click at [124, 94] on div at bounding box center [128, 92] width 11 height 11
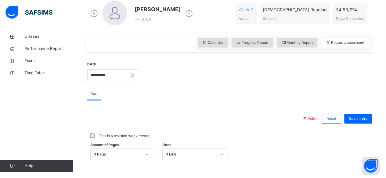
scroll to position [194, 0]
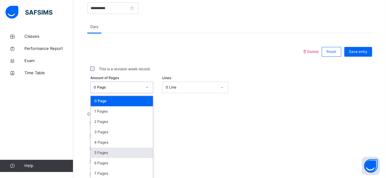
click at [116, 93] on div "option 5 Pages focused, 6 of 275. 275 results available. Use Up and Down to cho…" at bounding box center [121, 88] width 63 height 12
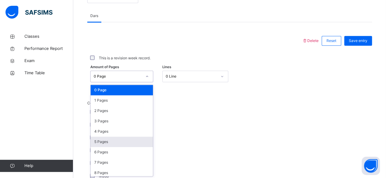
scroll to position [257, 0]
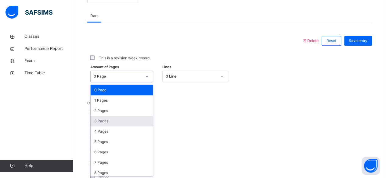
click at [125, 120] on div "3 Pages" at bounding box center [122, 121] width 62 height 10
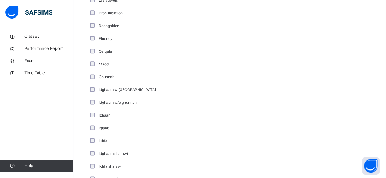
scroll to position [508, 0]
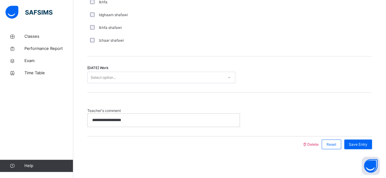
click at [203, 108] on span "Teacher's comment" at bounding box center [163, 110] width 152 height 5
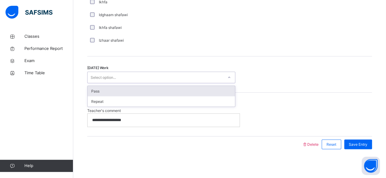
click at [184, 91] on div "Pass" at bounding box center [160, 91] width 147 height 10
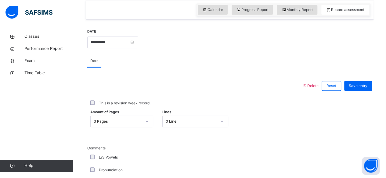
scroll to position [210, 0]
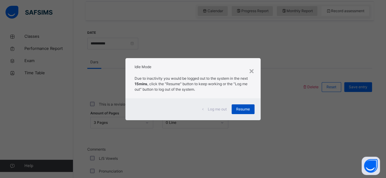
click at [237, 107] on span "Resume" at bounding box center [243, 109] width 14 height 5
click at [224, 111] on span "Log me out" at bounding box center [217, 109] width 19 height 5
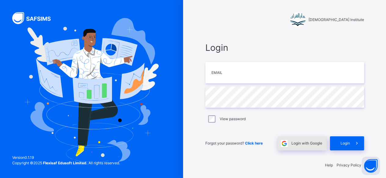
click at [310, 139] on div "Login with Google" at bounding box center [301, 144] width 49 height 14
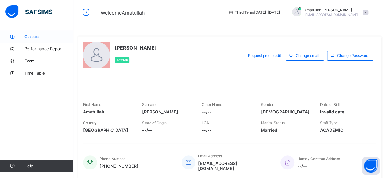
click at [21, 37] on icon at bounding box center [12, 36] width 24 height 5
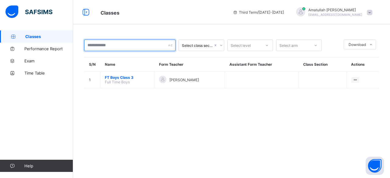
click at [98, 47] on input "text" at bounding box center [129, 46] width 91 height 12
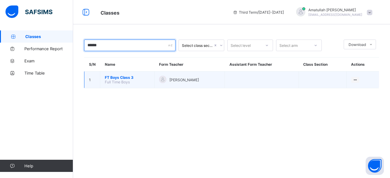
type input "******"
click at [147, 84] on td "FT Boys Class 3 Full Time Boys" at bounding box center [127, 80] width 54 height 17
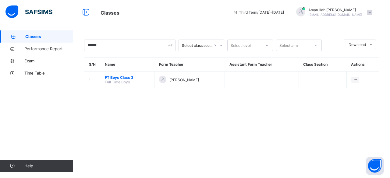
click at [132, 90] on div "****** Select class section Select level Select arm Download Pdf Report Excel R…" at bounding box center [231, 66] width 317 height 73
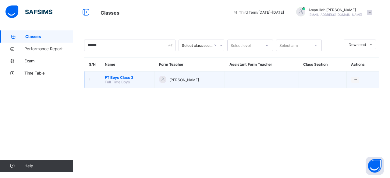
click at [124, 77] on span "FT Boys Class 3" at bounding box center [127, 77] width 45 height 5
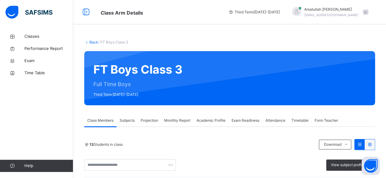
click at [148, 119] on span "Projection" at bounding box center [148, 120] width 17 height 5
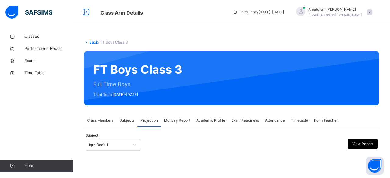
click at [121, 141] on div "Iqra Book 1" at bounding box center [113, 145] width 55 height 12
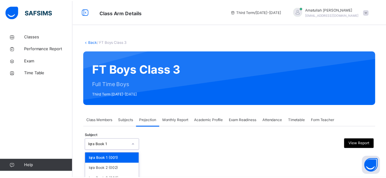
scroll to position [58, 0]
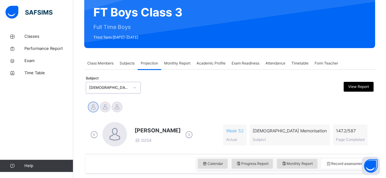
scroll to position [60, 0]
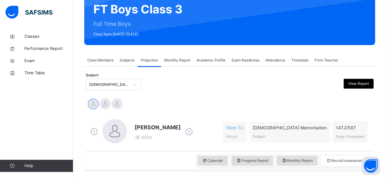
click at [191, 131] on icon at bounding box center [188, 131] width 11 height 9
click at [191, 131] on div "[PERSON_NAME] D285 Week 3 Actual [DEMOGRAPHIC_DATA] Memorisation Subject 5.13 /…" at bounding box center [229, 132] width 281 height 26
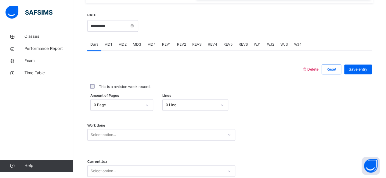
scroll to position [228, 0]
click at [151, 48] on div "MD4" at bounding box center [151, 44] width 15 height 12
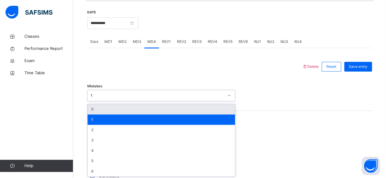
click at [121, 96] on div "1" at bounding box center [157, 95] width 133 height 5
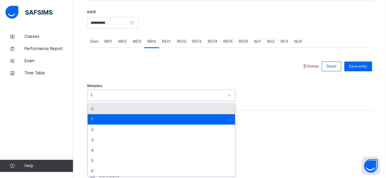
scroll to position [231, 0]
click at [110, 108] on div "0" at bounding box center [160, 109] width 147 height 10
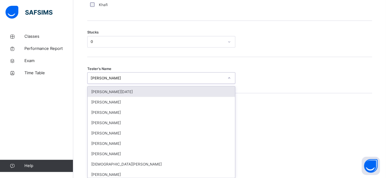
scroll to position [519, 0]
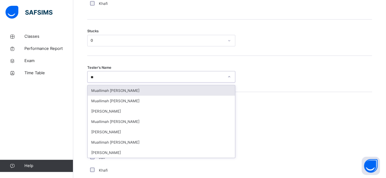
type input "*"
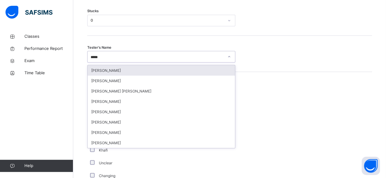
scroll to position [540, 0]
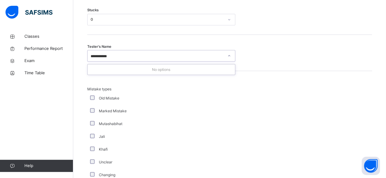
type input "*********"
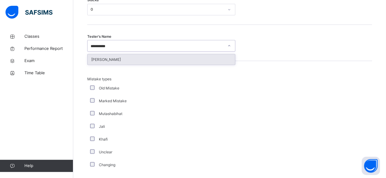
scroll to position [552, 0]
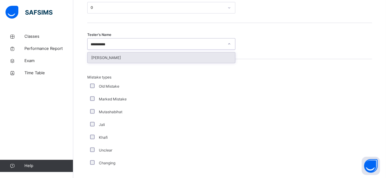
click at [117, 59] on div "[PERSON_NAME]" at bounding box center [160, 57] width 147 height 10
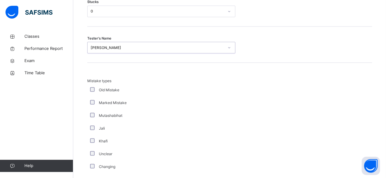
scroll to position [547, 0]
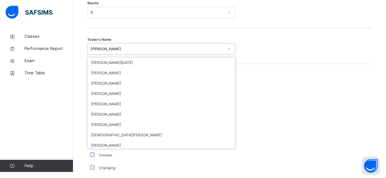
click at [129, 46] on div "[PERSON_NAME]" at bounding box center [157, 48] width 133 height 5
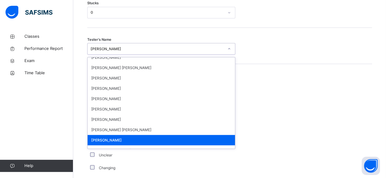
scroll to position [0, 0]
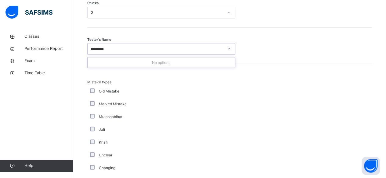
type input "*******"
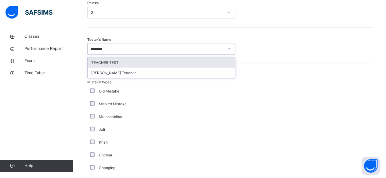
click at [113, 59] on div "TEACHER TEST" at bounding box center [160, 62] width 147 height 10
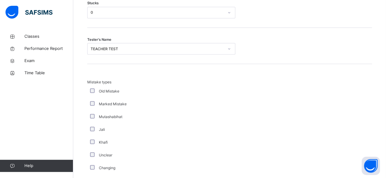
click at [91, 86] on div "Old Mistake" at bounding box center [163, 91] width 152 height 13
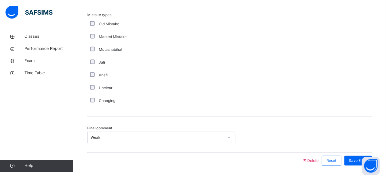
scroll to position [630, 0]
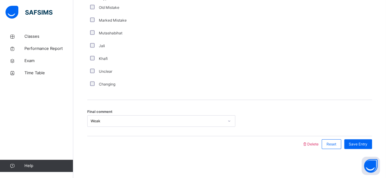
click at [110, 119] on div "Weak" at bounding box center [157, 121] width 133 height 5
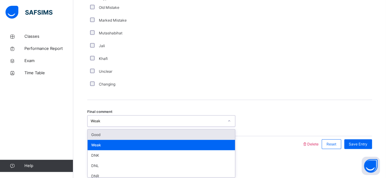
click at [107, 130] on div "Good" at bounding box center [160, 135] width 147 height 10
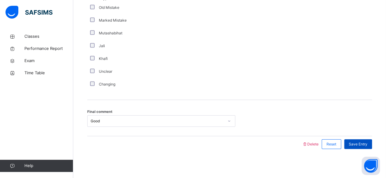
click at [358, 140] on div "Save Entry" at bounding box center [358, 145] width 28 height 10
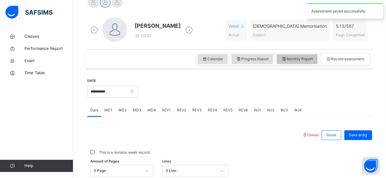
click at [302, 61] on span "Monthly Report" at bounding box center [296, 58] width 31 height 5
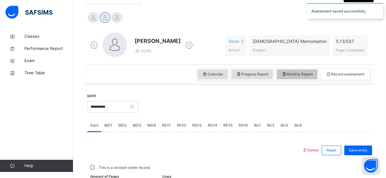
select select "****"
select select "*"
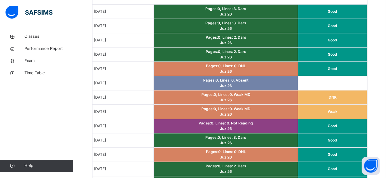
scroll to position [388, 0]
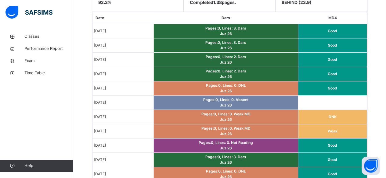
click at [286, 125] on td "Pages: 0 , Lines: 0 . Weak MD Juz 26" at bounding box center [225, 131] width 144 height 14
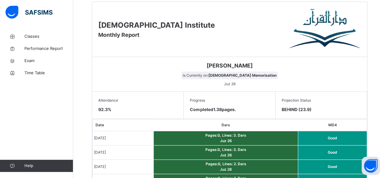
scroll to position [261, 0]
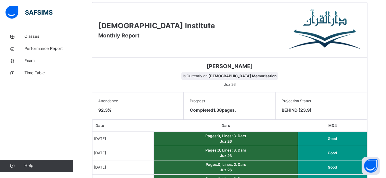
click at [302, 112] on span "BEHIND (23.9)" at bounding box center [320, 110] width 79 height 6
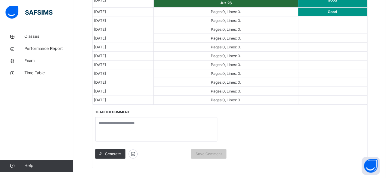
scroll to position [601, 0]
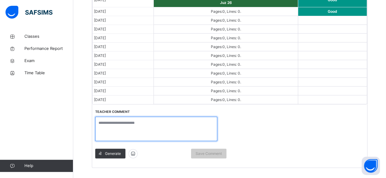
click at [197, 126] on textarea at bounding box center [156, 129] width 122 height 24
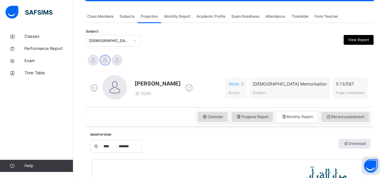
scroll to position [105, 0]
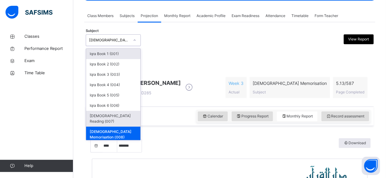
click at [123, 117] on div "[DEMOGRAPHIC_DATA] Reading (007)" at bounding box center [113, 119] width 54 height 16
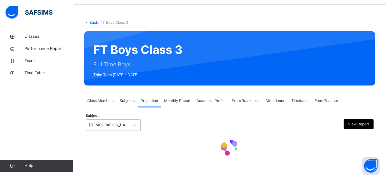
select select "****"
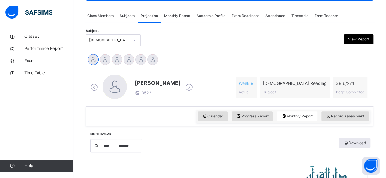
click at [183, 89] on icon at bounding box center [188, 87] width 11 height 9
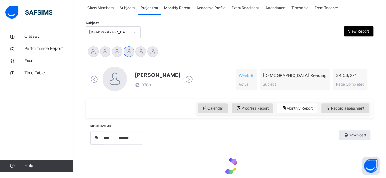
scroll to position [113, 0]
click at [164, 48] on div "Aminah Cruse Ammar Osman Ibrahim Yusuf Idris Boquizada Mohammad Hanzalah Siddiq…" at bounding box center [229, 51] width 284 height 13
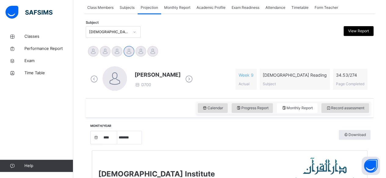
click at [164, 48] on div "Aminah Cruse Ammar Osman Ibrahim Yusuf Idris Boquizada Mohammad Hanzalah Siddiq…" at bounding box center [229, 51] width 284 height 13
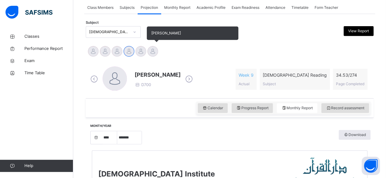
click at [156, 49] on div at bounding box center [152, 51] width 11 height 11
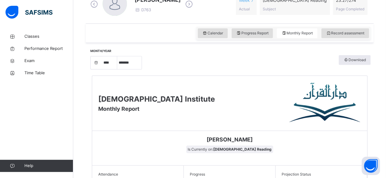
scroll to position [186, 0]
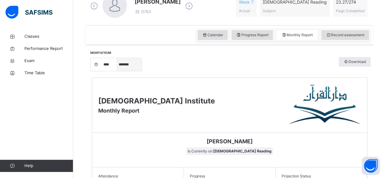
click at [123, 69] on select "***** ******* ******** ***** ***** *** **** **** ****** ********* ******* *****…" at bounding box center [129, 64] width 24 height 13
click at [117, 71] on select "***** ******* ******** ***** ***** *** **** **** ****** ********* ******* *****…" at bounding box center [129, 64] width 24 height 13
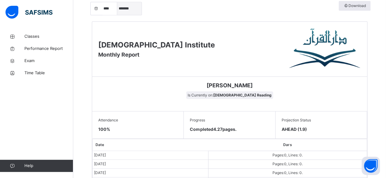
scroll to position [242, 0]
click at [130, 14] on select "***** ******* ******** ***** ***** *** **** **** ****** ********* ******* *****…" at bounding box center [129, 8] width 24 height 13
click at [117, 15] on select "***** ******* ******** ***** ***** *** **** **** ****** ********* ******* *****…" at bounding box center [129, 8] width 24 height 13
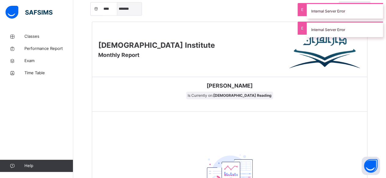
click at [129, 12] on select "***** ******* ******** ***** ***** *** **** **** ****** ********* ******* *****…" at bounding box center [129, 8] width 24 height 13
click at [117, 15] on select "***** ******* ******** ***** ***** *** **** **** ****** ********* ******* *****…" at bounding box center [129, 8] width 24 height 13
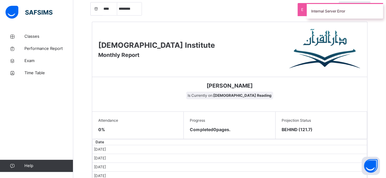
click at [145, 22] on div "Darul Quran Institute Monthly Report" at bounding box center [229, 49] width 275 height 55
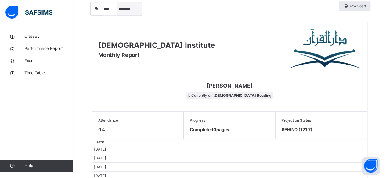
click at [133, 10] on select "***** ******* ******** ***** ***** *** **** **** ****** ********* ******* *****…" at bounding box center [129, 8] width 24 height 13
click at [117, 2] on select "***** ******* ******** ***** ***** *** **** **** ****** ********* ******* *****…" at bounding box center [129, 8] width 24 height 13
click at [131, 9] on select "***** ******* ******** ***** ***** *** **** **** ****** ********* ******* *****…" at bounding box center [129, 8] width 24 height 13
select select "*"
click at [117, 15] on select "***** ******* ******** ***** ***** *** **** **** ****** ********* ******* *****…" at bounding box center [129, 8] width 24 height 13
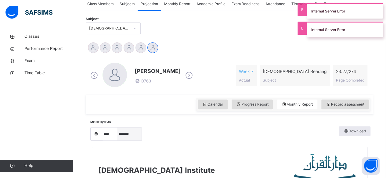
scroll to position [109, 0]
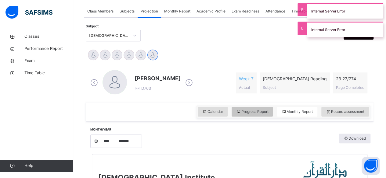
click at [263, 113] on span "Progress Report" at bounding box center [252, 111] width 32 height 5
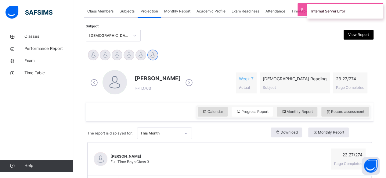
click at [336, 120] on div "Calendar Progress Report Monthly Report Record assessment" at bounding box center [229, 112] width 287 height 20
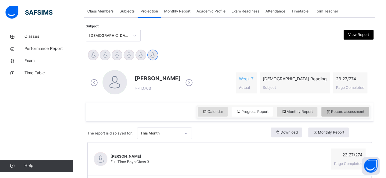
click at [344, 111] on span "Record assessment" at bounding box center [344, 111] width 38 height 5
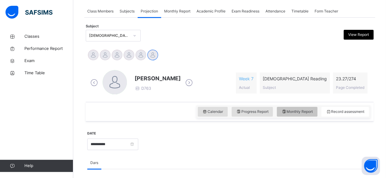
click at [308, 112] on span "Monthly Report" at bounding box center [296, 111] width 31 height 5
select select "****"
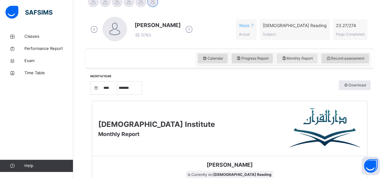
scroll to position [163, 0]
click at [128, 86] on select "***** ******* ******** ***** ***** *** **** **** ****** ********* ******* *****…" at bounding box center [129, 87] width 24 height 13
click at [117, 94] on select "***** ******* ******** ***** ***** *** **** **** ****** ********* ******* *****…" at bounding box center [129, 87] width 24 height 13
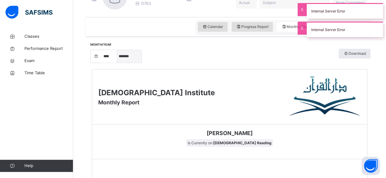
scroll to position [194, 0]
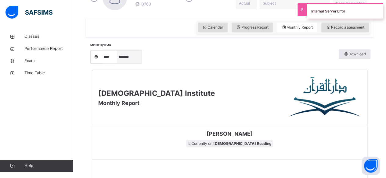
click at [133, 52] on select "***** ******* ******** ***** ***** *** **** **** ****** ********* ******* *****…" at bounding box center [129, 57] width 24 height 13
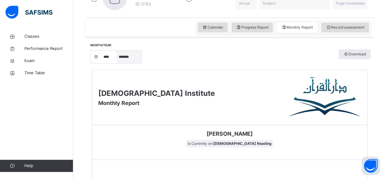
select select "*"
click at [117, 63] on select "***** ******* ******** ***** ***** *** **** **** ****** ********* ******* *****…" at bounding box center [129, 57] width 24 height 13
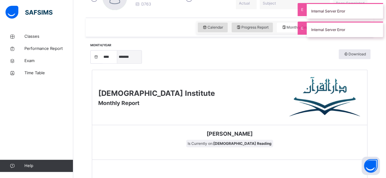
click at [122, 58] on select "***** ******* ******** ***** ***** *** **** **** ****** ********* ******* *****…" at bounding box center [129, 57] width 24 height 13
click at [171, 70] on div "Darul Quran Institute Monthly Report" at bounding box center [229, 97] width 275 height 55
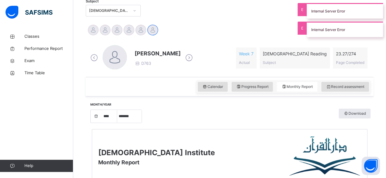
scroll to position [0, 0]
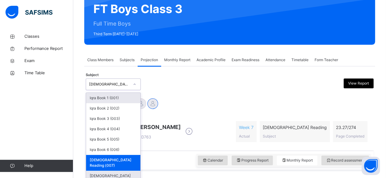
click at [98, 175] on div "[DEMOGRAPHIC_DATA] Memorisation (008)" at bounding box center [113, 179] width 54 height 16
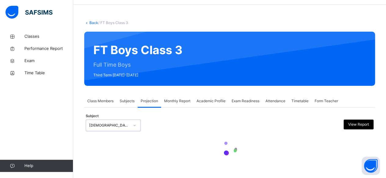
select select "****"
select select "*"
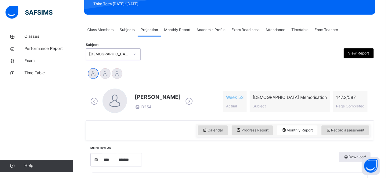
scroll to position [87, 0]
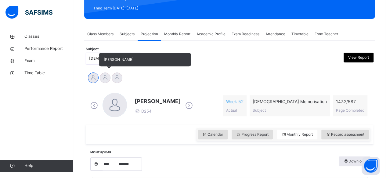
click at [110, 78] on div at bounding box center [105, 78] width 11 height 11
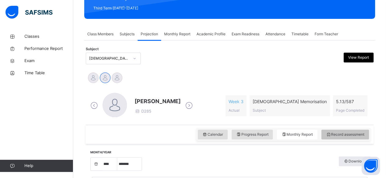
click at [362, 138] on div "Record assessment" at bounding box center [345, 135] width 48 height 10
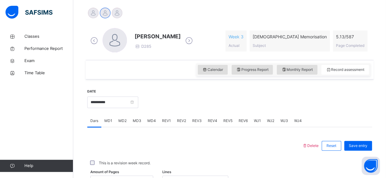
scroll to position [146, 0]
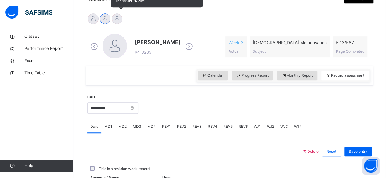
click at [112, 24] on div "[PERSON_NAME]" at bounding box center [117, 19] width 12 height 13
click at [114, 13] on div "[PERSON_NAME]" at bounding box center [117, 19] width 12 height 13
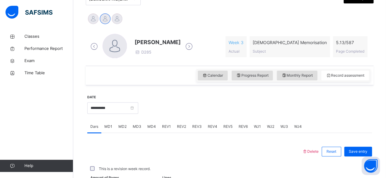
click at [117, 12] on div "Abubakr Adem Ali Ahmed Selami Ibrahim Haydar" at bounding box center [229, 19] width 287 height 16
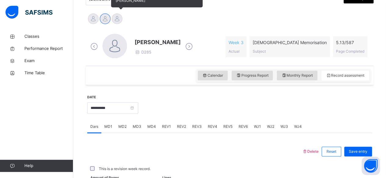
click at [116, 16] on div at bounding box center [117, 18] width 11 height 11
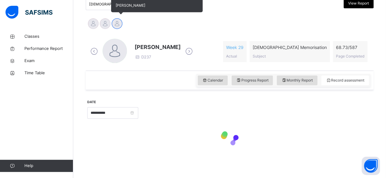
click at [116, 16] on div "Abubakr Adem Ali Ahmed Selami Ibrahim Haydar" at bounding box center [229, 24] width 287 height 16
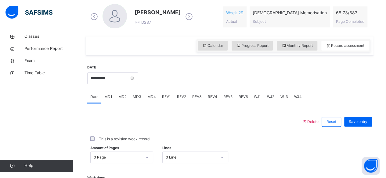
scroll to position [176, 0]
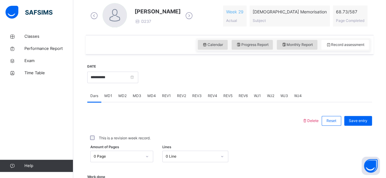
click at [133, 94] on span "MD3" at bounding box center [137, 95] width 9 height 5
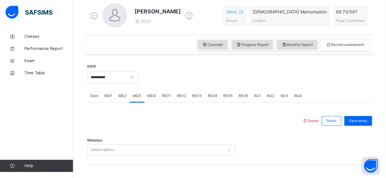
click at [121, 98] on span "MD2" at bounding box center [122, 95] width 8 height 5
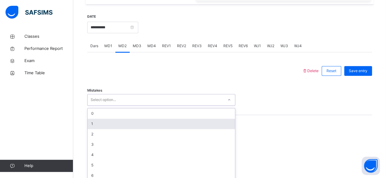
click at [120, 106] on div "option 1 focused, 2 of 7. 7 results available. Use Up and Down to choose option…" at bounding box center [161, 100] width 148 height 12
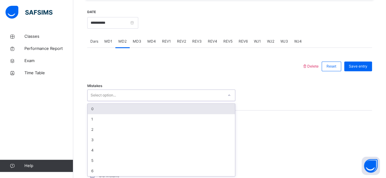
click at [109, 107] on div "0" at bounding box center [160, 109] width 147 height 10
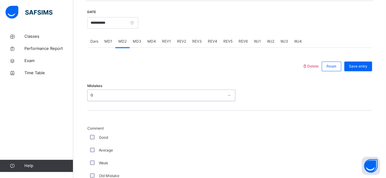
click at [89, 135] on div "Good" at bounding box center [163, 137] width 149 height 5
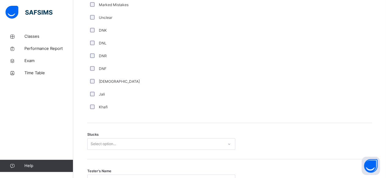
scroll to position [416, 0]
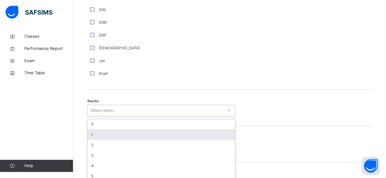
click at [119, 116] on div "option 1 focused, 2 of 6. 6 results available. Use Up and Down to choose option…" at bounding box center [161, 111] width 148 height 12
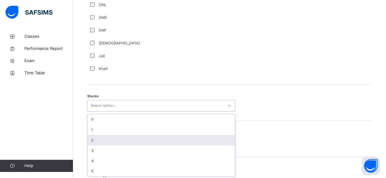
click at [119, 143] on div "2" at bounding box center [160, 140] width 147 height 10
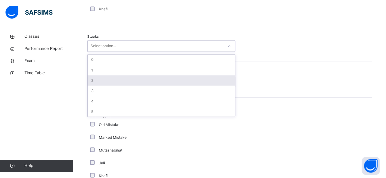
click at [119, 88] on div "Select person..." at bounding box center [161, 82] width 148 height 12
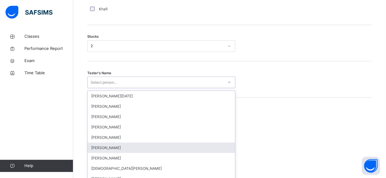
scroll to position [519, 0]
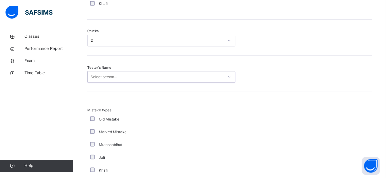
click at [222, 73] on div "Select person..." at bounding box center [155, 76] width 136 height 9
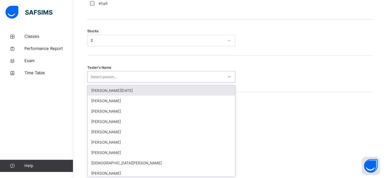
click at [221, 73] on div "Select person..." at bounding box center [155, 76] width 136 height 9
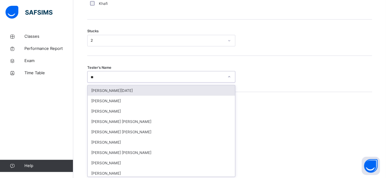
type input "***"
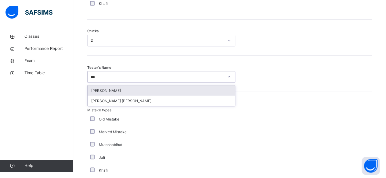
click at [126, 94] on div "[PERSON_NAME]" at bounding box center [160, 90] width 147 height 10
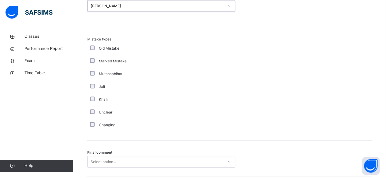
scroll to position [630, 0]
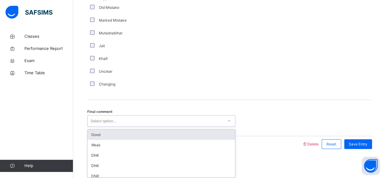
click at [124, 121] on div "Select option..." at bounding box center [155, 121] width 136 height 9
click at [127, 133] on div "Good" at bounding box center [160, 135] width 147 height 10
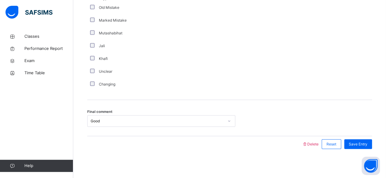
click at [276, 137] on div at bounding box center [194, 145] width 208 height 16
click at [363, 140] on div "Save Entry" at bounding box center [358, 145] width 28 height 10
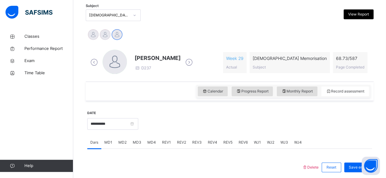
scroll to position [130, 0]
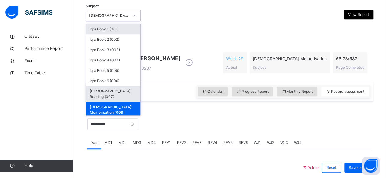
click at [95, 92] on div "[DEMOGRAPHIC_DATA] Reading (007)" at bounding box center [113, 94] width 54 height 16
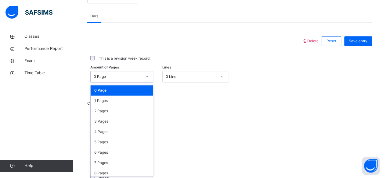
scroll to position [257, 0]
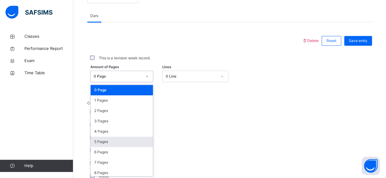
click at [98, 141] on div "5 Pages" at bounding box center [122, 142] width 62 height 10
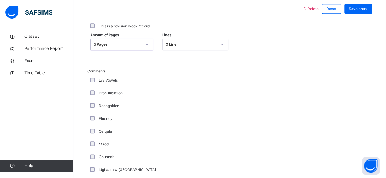
scroll to position [307, 0]
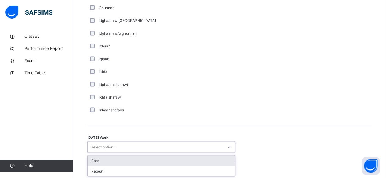
click at [96, 161] on div "Pass" at bounding box center [160, 161] width 147 height 10
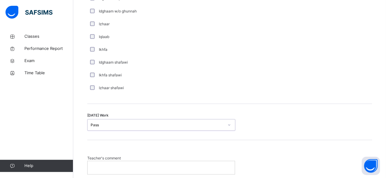
scroll to position [508, 0]
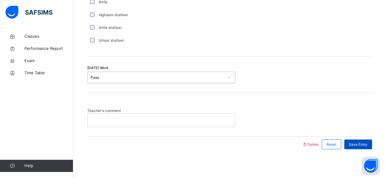
click at [361, 146] on div "Save Entry" at bounding box center [358, 145] width 28 height 10
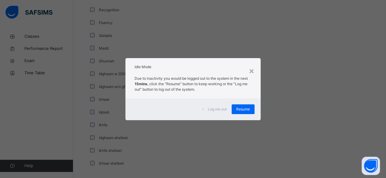
scroll to position [228, 0]
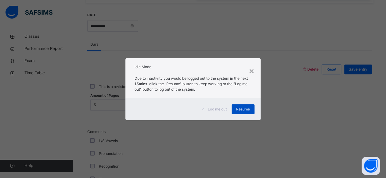
click at [254, 108] on div "Resume" at bounding box center [242, 110] width 23 height 10
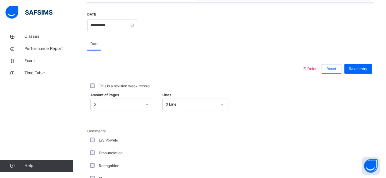
scroll to position [236, 0]
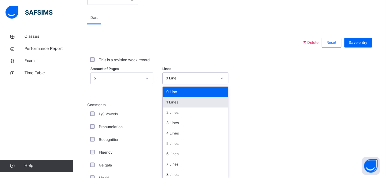
click at [209, 84] on div "option 1 Lines focused, 2 of 16. 16 results available. Use Up and Down to choos…" at bounding box center [195, 79] width 66 height 12
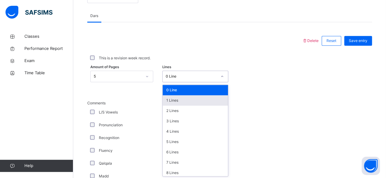
scroll to position [257, 0]
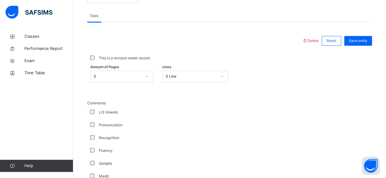
click at [247, 33] on div at bounding box center [194, 41] width 208 height 16
click at [141, 80] on div "5" at bounding box center [116, 76] width 51 height 9
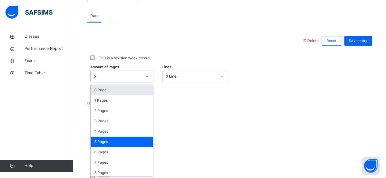
scroll to position [2758, 0]
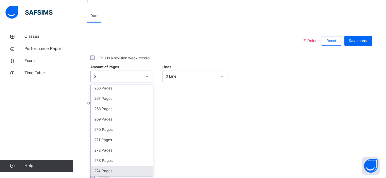
click at [107, 172] on div "274 Pages" at bounding box center [122, 171] width 62 height 10
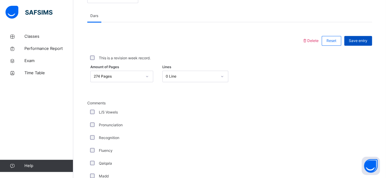
click at [372, 38] on div "Save entry" at bounding box center [358, 41] width 28 height 10
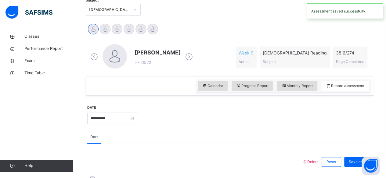
scroll to position [135, 0]
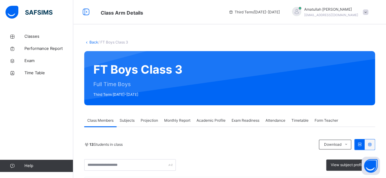
click at [144, 116] on div "Projection" at bounding box center [148, 121] width 23 height 12
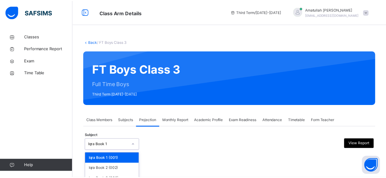
scroll to position [58, 0]
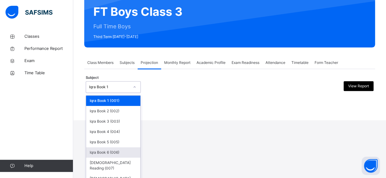
click at [130, 93] on div "option Iqra Book 6 (006) focused, 6 of 8. 8 results available. Use Up and Down …" at bounding box center [113, 87] width 55 height 12
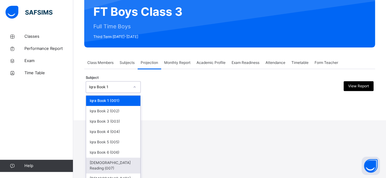
click at [126, 160] on div "[DEMOGRAPHIC_DATA] Reading (007)" at bounding box center [113, 166] width 54 height 16
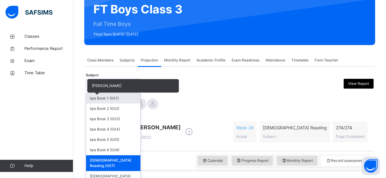
scroll to position [61, 0]
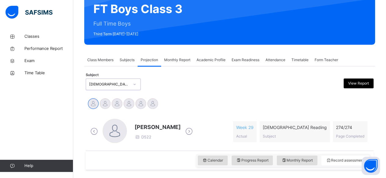
click at [123, 84] on div "[DEMOGRAPHIC_DATA] Reading (007)" at bounding box center [109, 84] width 40 height 5
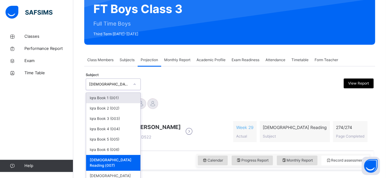
click at [131, 86] on div at bounding box center [134, 85] width 10 height 10
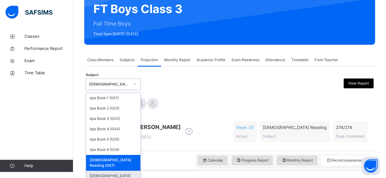
click at [121, 171] on div "[DEMOGRAPHIC_DATA] Memorisation (008)" at bounding box center [113, 179] width 54 height 16
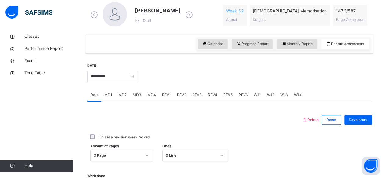
scroll to position [178, 0]
click at [149, 93] on span "MD4" at bounding box center [151, 94] width 9 height 5
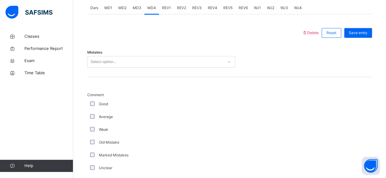
scroll to position [264, 0]
click at [169, 64] on div "Select option..." at bounding box center [155, 62] width 136 height 9
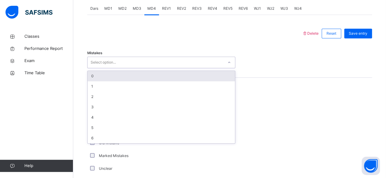
click at [147, 78] on div "0" at bounding box center [160, 76] width 147 height 10
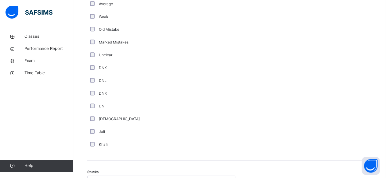
scroll to position [378, 0]
drag, startPoint x: 151, startPoint y: 18, endPoint x: 145, endPoint y: 39, distance: 21.3
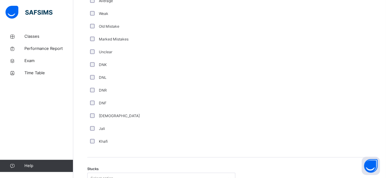
scroll to position [380, 0]
drag, startPoint x: 145, startPoint y: 39, endPoint x: 158, endPoint y: 12, distance: 29.8
click at [158, 12] on div "Weak" at bounding box center [163, 13] width 149 height 5
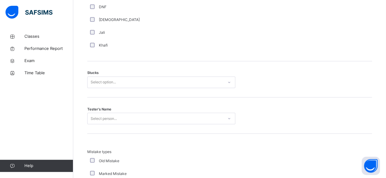
scroll to position [489, 0]
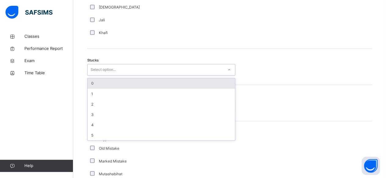
click at [154, 70] on div "Select option..." at bounding box center [155, 69] width 136 height 9
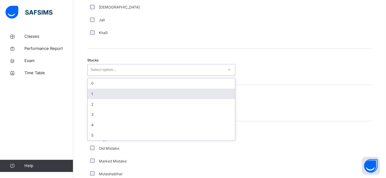
click at [146, 92] on div "1" at bounding box center [160, 94] width 147 height 10
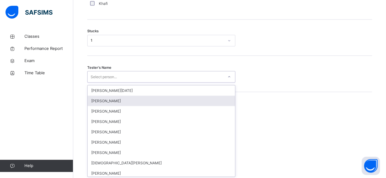
click at [135, 83] on div "option [PERSON_NAME] focused, 2 of 88. 88 results available. Use Up and Down to…" at bounding box center [161, 77] width 148 height 12
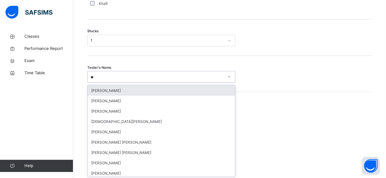
type input "***"
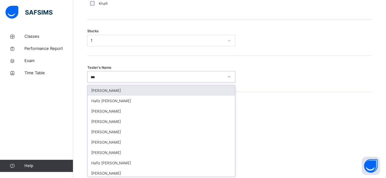
click at [133, 89] on div "[PERSON_NAME]" at bounding box center [160, 90] width 147 height 10
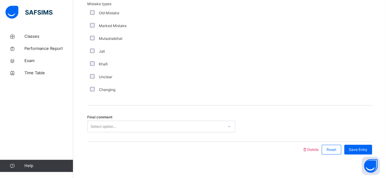
scroll to position [630, 0]
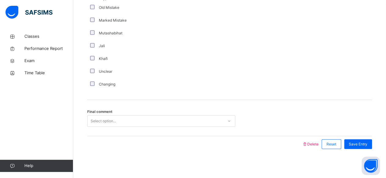
click at [130, 117] on div "Select option..." at bounding box center [155, 121] width 136 height 9
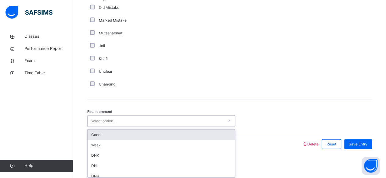
click at [130, 131] on div "Good" at bounding box center [160, 135] width 147 height 10
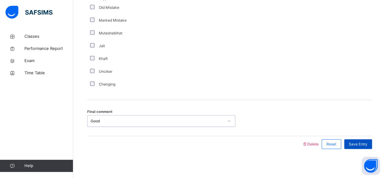
click at [357, 143] on span "Save Entry" at bounding box center [357, 144] width 19 height 5
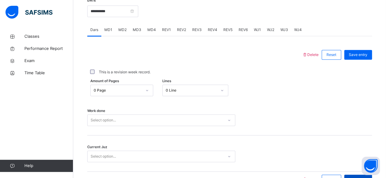
scroll to position [243, 0]
click at [150, 31] on span "MD4" at bounding box center [151, 29] width 9 height 5
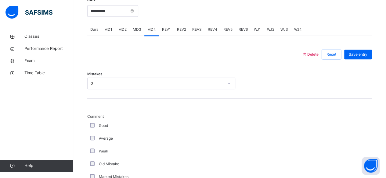
click at [114, 28] on div "MD1" at bounding box center [108, 29] width 14 height 12
click at [127, 27] on div "MD2" at bounding box center [122, 29] width 14 height 12
click at [137, 29] on span "MD3" at bounding box center [137, 29] width 9 height 5
click at [120, 23] on div "MD2" at bounding box center [122, 29] width 14 height 12
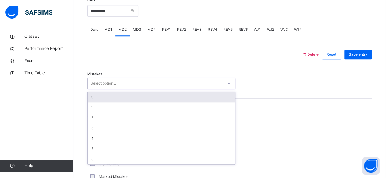
click at [138, 87] on div "Select option..." at bounding box center [155, 83] width 136 height 9
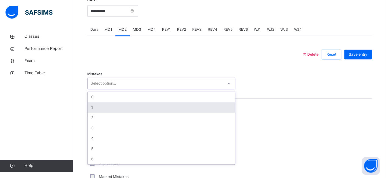
click at [126, 111] on div "1" at bounding box center [160, 107] width 147 height 10
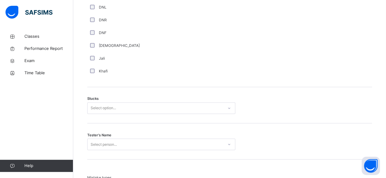
scroll to position [462, 0]
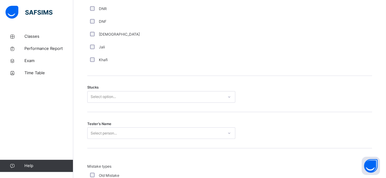
click at [94, 102] on div "Stucks Select option..." at bounding box center [229, 94] width 284 height 36
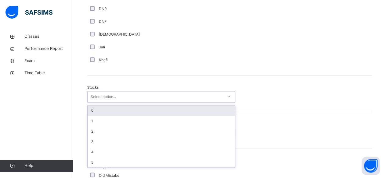
click at [96, 100] on div "Select option..." at bounding box center [103, 97] width 25 height 12
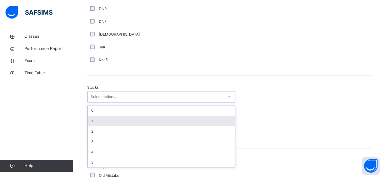
click at [92, 123] on div "1" at bounding box center [160, 121] width 147 height 10
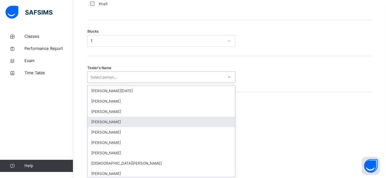
click at [102, 83] on div "option [PERSON_NAME] focused, 4 of 88. 88 results available. Use Up and Down to…" at bounding box center [161, 77] width 148 height 12
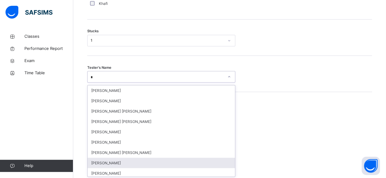
type input "**"
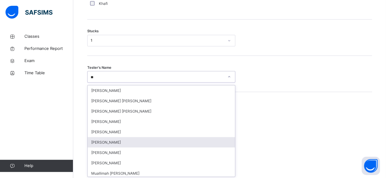
click at [108, 141] on div "[PERSON_NAME]" at bounding box center [160, 142] width 147 height 10
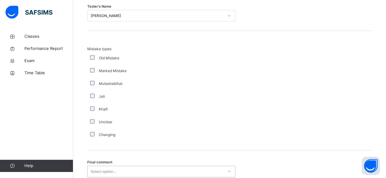
scroll to position [630, 0]
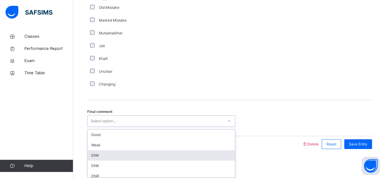
click at [119, 127] on div "option DNK focused, 3 of 6. 6 results available. Use Up and Down to choose opti…" at bounding box center [161, 122] width 148 height 12
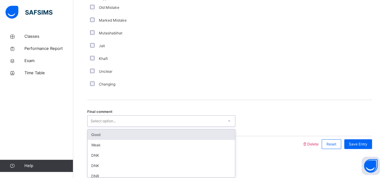
click at [141, 132] on div "Good" at bounding box center [160, 135] width 147 height 10
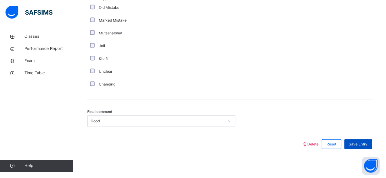
click at [358, 145] on span "Save Entry" at bounding box center [357, 144] width 19 height 5
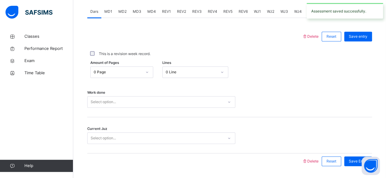
scroll to position [261, 0]
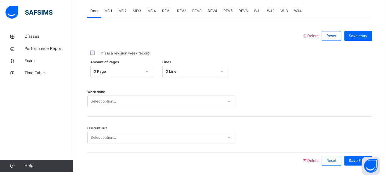
click at [163, 12] on span "REV1" at bounding box center [166, 10] width 9 height 5
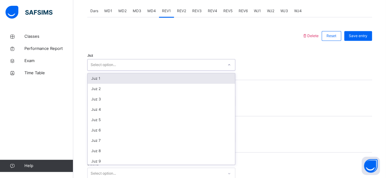
click at [148, 62] on div "Select option..." at bounding box center [155, 64] width 136 height 9
type input "**"
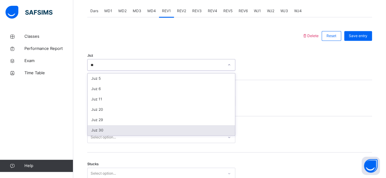
click at [136, 126] on div "Juz 30" at bounding box center [160, 130] width 147 height 10
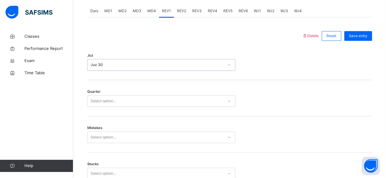
click at [135, 102] on div "Select option..." at bounding box center [155, 101] width 136 height 9
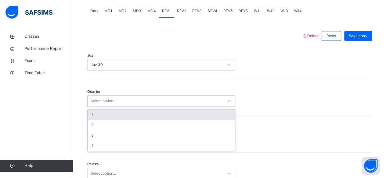
click at [119, 114] on div "1" at bounding box center [160, 115] width 147 height 10
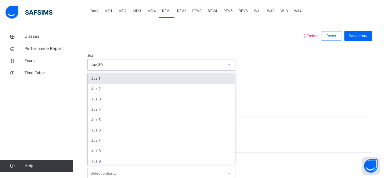
click at [119, 67] on div "Juz 30" at bounding box center [157, 64] width 133 height 5
click at [116, 76] on div "Juz 1" at bounding box center [160, 78] width 147 height 10
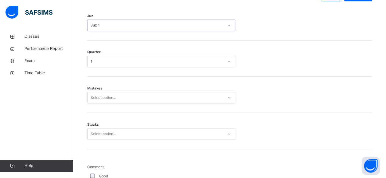
click at [99, 104] on div "Select option..." at bounding box center [161, 98] width 148 height 12
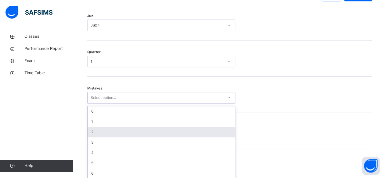
scroll to position [304, 0]
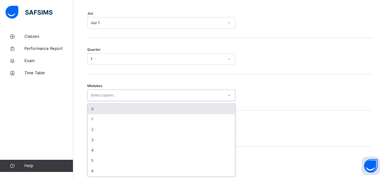
click at [100, 107] on div "0" at bounding box center [160, 109] width 147 height 10
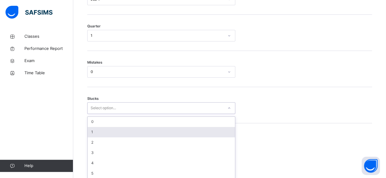
click at [100, 114] on div "option 1 focused, 2 of 6. 6 results available. Use Up and Down to choose option…" at bounding box center [161, 108] width 148 height 12
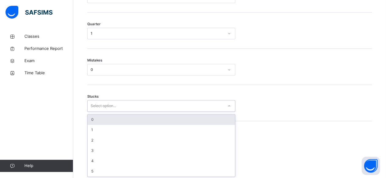
click at [100, 122] on div "0" at bounding box center [160, 120] width 147 height 10
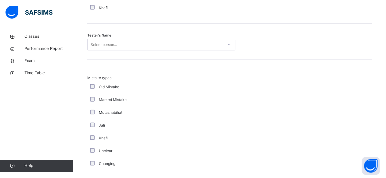
scroll to position [624, 0]
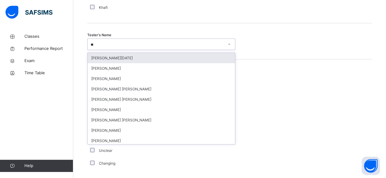
type input "***"
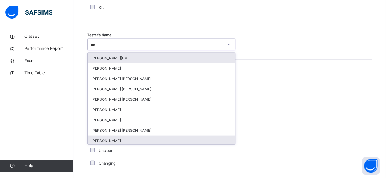
click at [148, 142] on div "[PERSON_NAME]" at bounding box center [160, 141] width 147 height 10
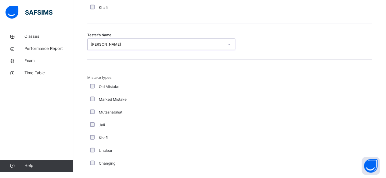
click at [148, 139] on div "Khafi" at bounding box center [163, 137] width 149 height 5
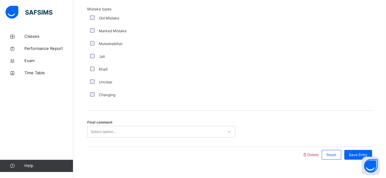
scroll to position [703, 0]
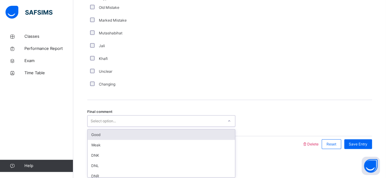
click at [152, 135] on div "Good" at bounding box center [160, 135] width 147 height 10
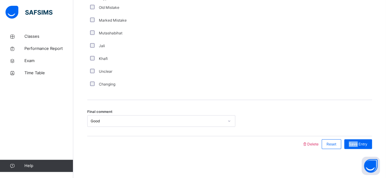
click at [304, 116] on div "Final comment Good" at bounding box center [229, 122] width 284 height 12
click at [366, 148] on div "Save Entry" at bounding box center [358, 145] width 28 height 10
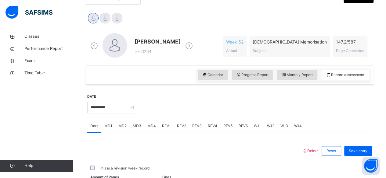
scroll to position [146, 0]
click at [179, 126] on span "REV2" at bounding box center [181, 125] width 9 height 5
click at [170, 129] on div "REV1" at bounding box center [166, 126] width 15 height 12
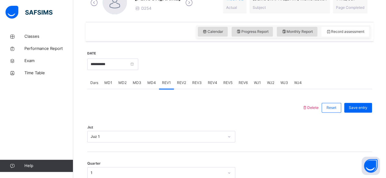
scroll to position [190, 0]
click at [183, 85] on div "REV2" at bounding box center [181, 82] width 15 height 12
click at [171, 122] on div "Juz Select option..." at bounding box center [229, 134] width 284 height 36
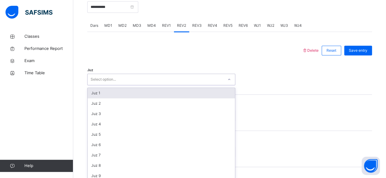
scroll to position [250, 0]
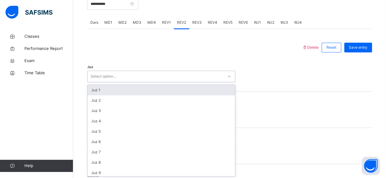
click at [188, 91] on div "Juz 1" at bounding box center [160, 90] width 147 height 10
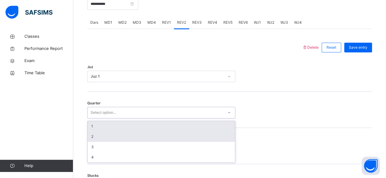
click at [174, 138] on div "2" at bounding box center [160, 137] width 147 height 10
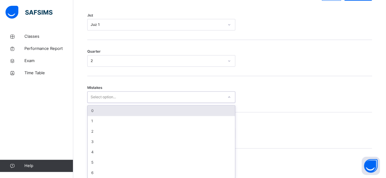
scroll to position [304, 0]
click at [177, 109] on div "0" at bounding box center [160, 109] width 147 height 10
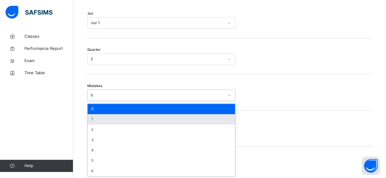
click at [163, 119] on div "1" at bounding box center [160, 119] width 147 height 10
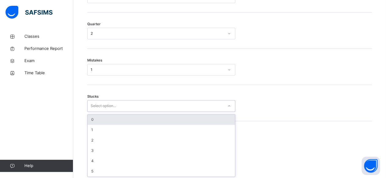
scroll to position [329, 0]
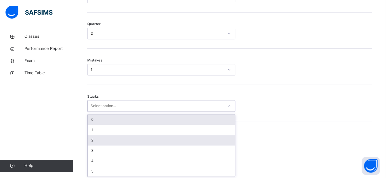
click at [100, 143] on div "2" at bounding box center [160, 140] width 147 height 10
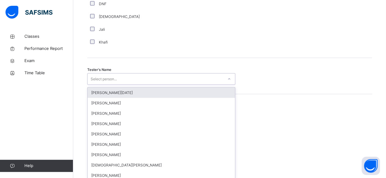
scroll to position [591, 0]
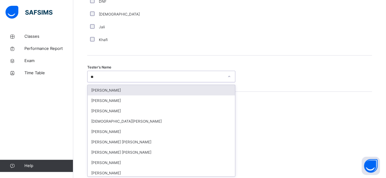
type input "***"
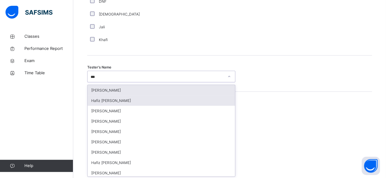
click at [147, 96] on div "Hafiz [PERSON_NAME]" at bounding box center [160, 101] width 147 height 10
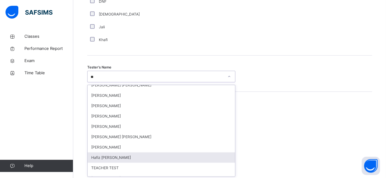
scroll to position [233, 0]
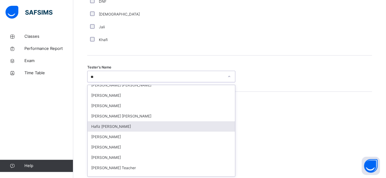
type input "***"
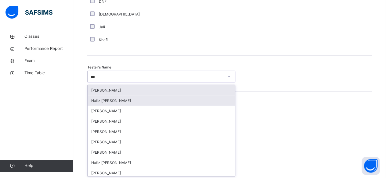
click at [129, 90] on div "[PERSON_NAME]" at bounding box center [160, 90] width 147 height 10
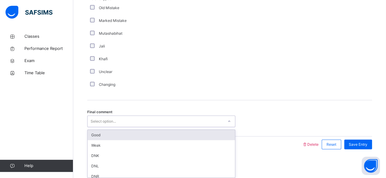
scroll to position [703, 0]
click at [117, 134] on div "Good" at bounding box center [160, 135] width 147 height 10
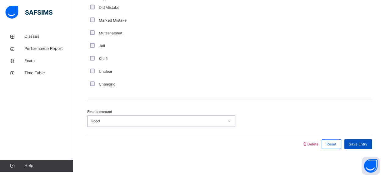
click at [367, 142] on span "Save Entry" at bounding box center [357, 144] width 19 height 5
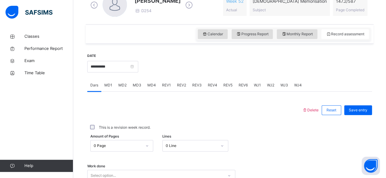
scroll to position [187, 0]
click at [200, 99] on div "Delete Reset Save entry This is a revision week record. Amount of Pages 0 Page …" at bounding box center [229, 167] width 284 height 151
click at [200, 86] on span "REV3" at bounding box center [196, 85] width 9 height 5
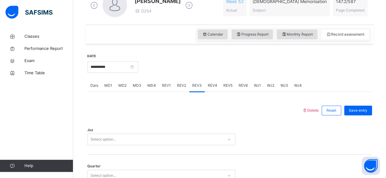
click at [174, 89] on div "REV2" at bounding box center [181, 86] width 15 height 12
click at [169, 90] on div "REV1" at bounding box center [166, 86] width 15 height 12
click at [201, 90] on div "REV3" at bounding box center [197, 86] width 16 height 12
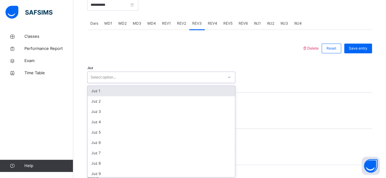
scroll to position [250, 0]
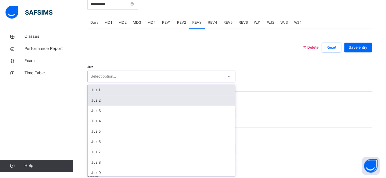
click at [165, 102] on div "Juz 2" at bounding box center [160, 100] width 147 height 10
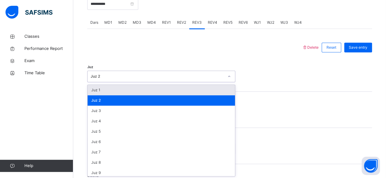
click at [174, 90] on div "Juz 1" at bounding box center [160, 90] width 147 height 10
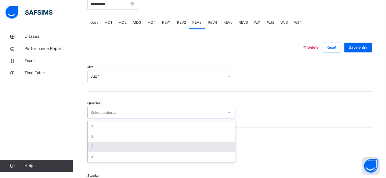
click at [137, 146] on div "3" at bounding box center [160, 147] width 147 height 10
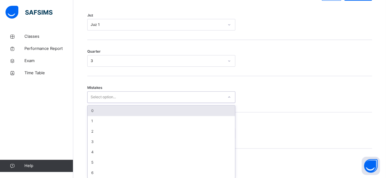
scroll to position [304, 0]
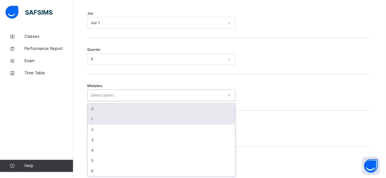
click at [98, 119] on div "1" at bounding box center [160, 119] width 147 height 10
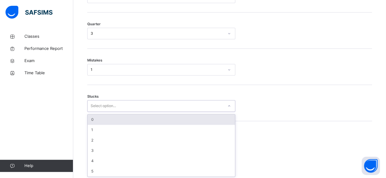
scroll to position [329, 0]
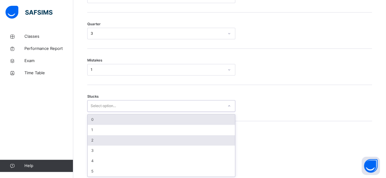
click at [105, 141] on div "2" at bounding box center [160, 140] width 147 height 10
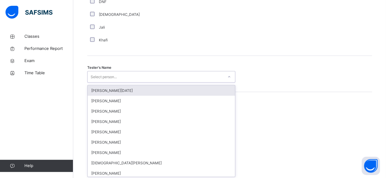
scroll to position [591, 0]
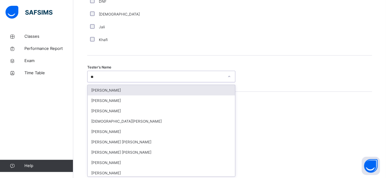
type input "***"
click at [184, 90] on div "[PERSON_NAME]" at bounding box center [160, 90] width 147 height 10
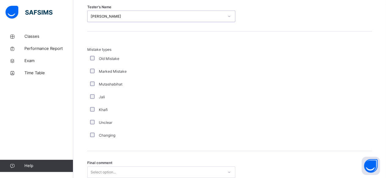
scroll to position [703, 0]
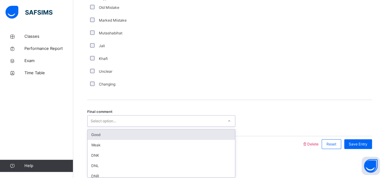
click at [151, 133] on div "Good" at bounding box center [160, 135] width 147 height 10
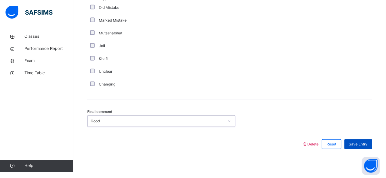
click at [367, 143] on span "Save Entry" at bounding box center [357, 144] width 19 height 5
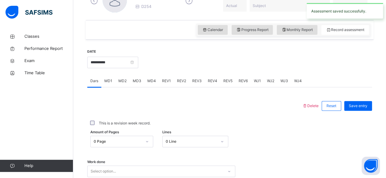
scroll to position [192, 0]
click at [207, 84] on div "REV4" at bounding box center [212, 81] width 16 height 12
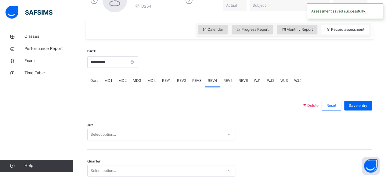
click at [184, 114] on div "Juz Select option..." at bounding box center [229, 132] width 284 height 36
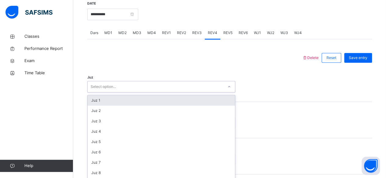
scroll to position [250, 0]
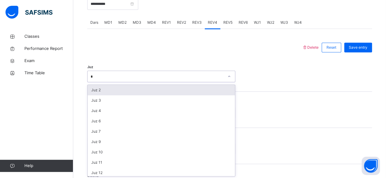
type input "**"
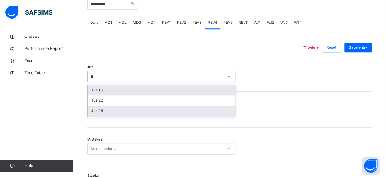
click at [130, 114] on div "Juz 26" at bounding box center [160, 111] width 147 height 10
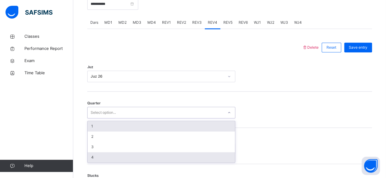
click at [129, 161] on div "4" at bounding box center [160, 157] width 147 height 10
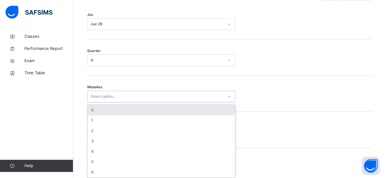
scroll to position [304, 0]
click at [161, 108] on div "0" at bounding box center [160, 109] width 147 height 10
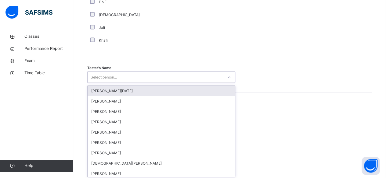
scroll to position [591, 0]
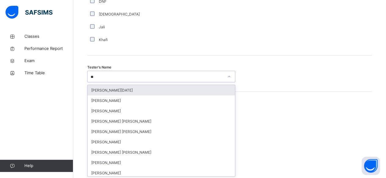
type input "***"
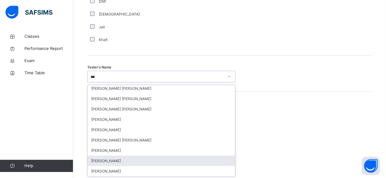
click at [127, 158] on div "[PERSON_NAME]" at bounding box center [160, 161] width 147 height 10
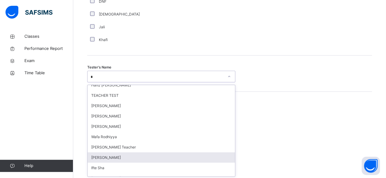
scroll to position [585, 0]
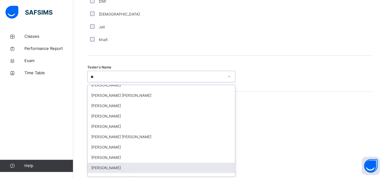
type input "***"
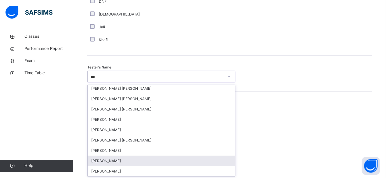
scroll to position [0, 0]
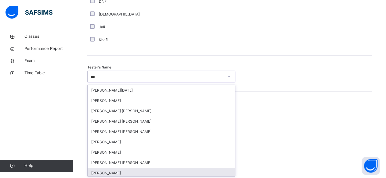
click at [151, 170] on div "[PERSON_NAME]" at bounding box center [160, 173] width 147 height 10
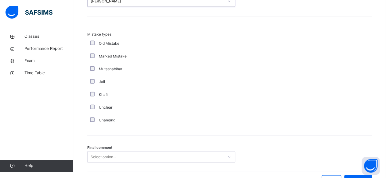
scroll to position [703, 0]
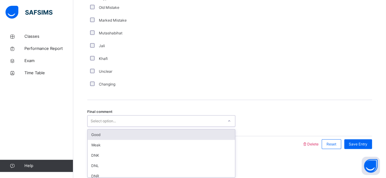
click at [166, 134] on div "Good" at bounding box center [160, 135] width 147 height 10
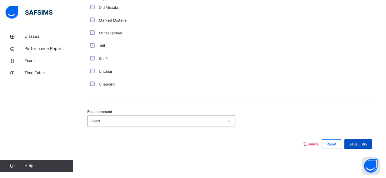
click at [367, 146] on div "Save Entry" at bounding box center [358, 145] width 28 height 10
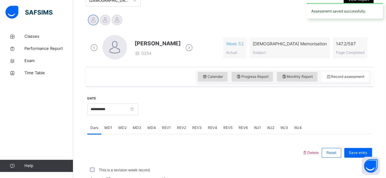
scroll to position [143, 0]
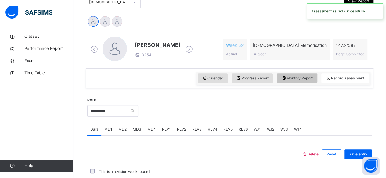
click at [293, 77] on span "Monthly Report" at bounding box center [296, 78] width 31 height 5
select select "****"
select select "*"
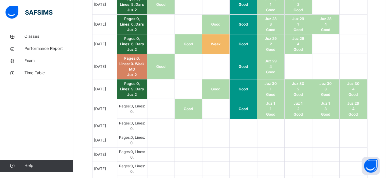
scroll to position [603, 0]
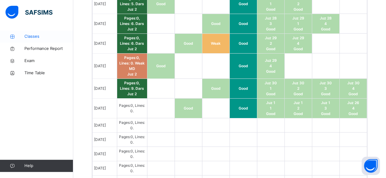
click at [44, 32] on link "Classes" at bounding box center [36, 36] width 73 height 12
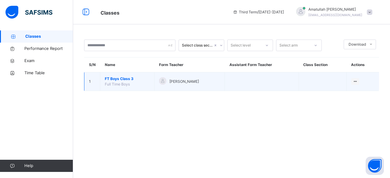
click at [133, 79] on span "FT Boys Class 3" at bounding box center [127, 78] width 45 height 5
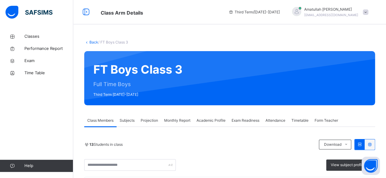
click at [283, 15] on div "Third Term / [DATE]-[DATE]" at bounding box center [253, 12] width 57 height 24
click at [277, 14] on span "Third Term / [DATE]-[DATE]" at bounding box center [253, 11] width 51 height 5
click at [251, 19] on div "Third Term / [DATE]-[DATE]" at bounding box center [253, 12] width 57 height 24
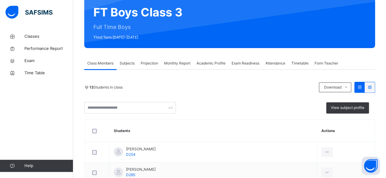
scroll to position [55, 0]
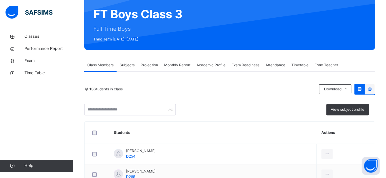
click at [278, 65] on span "Attendance" at bounding box center [275, 64] width 20 height 5
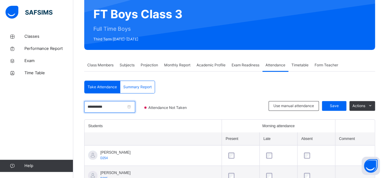
click at [129, 110] on input "**********" at bounding box center [109, 107] width 51 height 12
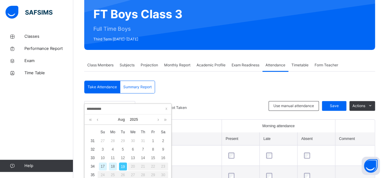
click at [112, 166] on div "18" at bounding box center [113, 167] width 8 height 8
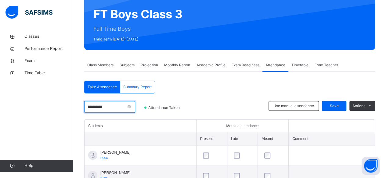
click at [134, 108] on input "**********" at bounding box center [109, 107] width 51 height 12
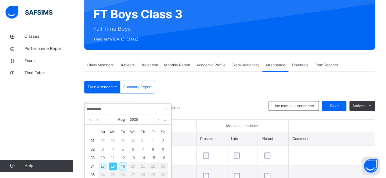
click at [126, 169] on div "19" at bounding box center [123, 167] width 8 height 8
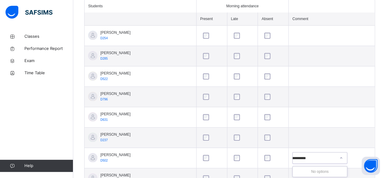
scroll to position [0, 0]
type input "*"
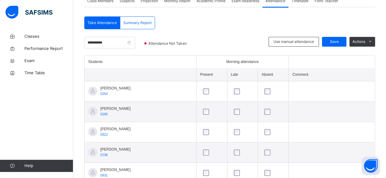
scroll to position [118, 0]
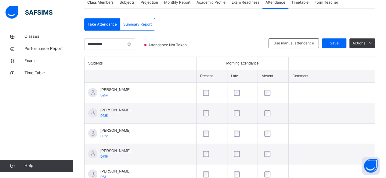
click at [249, 85] on td at bounding box center [242, 93] width 31 height 20
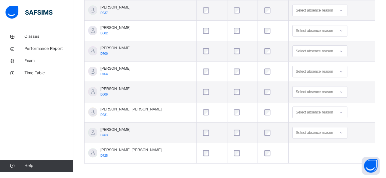
scroll to position [303, 0]
click at [265, 158] on td at bounding box center [273, 154] width 31 height 20
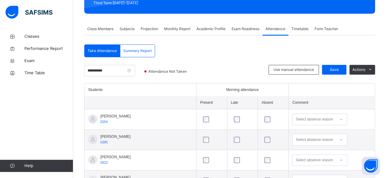
scroll to position [92, 0]
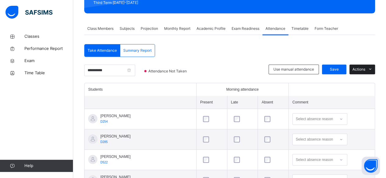
click at [366, 73] on div "Actions" at bounding box center [362, 70] width 26 height 10
click at [235, 67] on div at bounding box center [232, 74] width 66 height 18
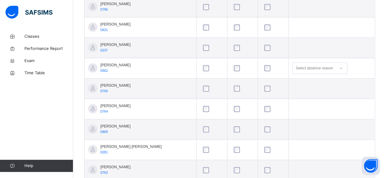
scroll to position [303, 0]
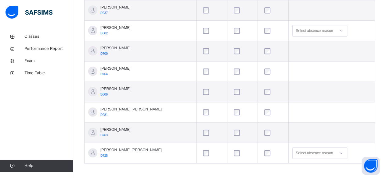
click at [199, 158] on td at bounding box center [211, 153] width 31 height 20
click at [207, 153] on div at bounding box center [211, 153] width 20 height 6
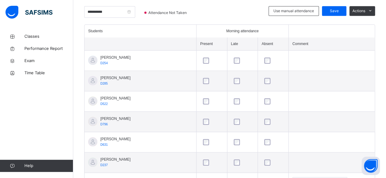
scroll to position [126, 0]
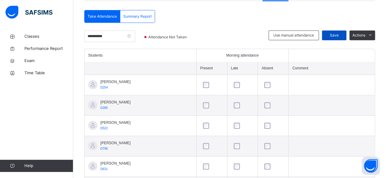
click at [334, 37] on span "Save" at bounding box center [333, 35] width 15 height 5
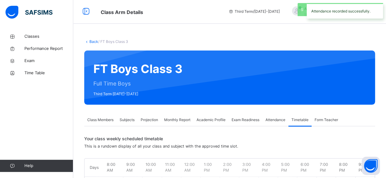
scroll to position [0, 0]
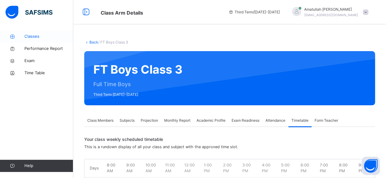
click at [26, 40] on link "Classes" at bounding box center [36, 36] width 73 height 12
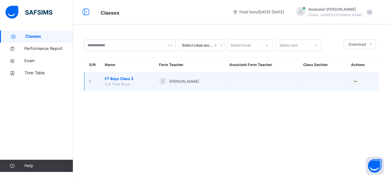
click at [124, 86] on td "FT Boys Class 3 Full Time Boys" at bounding box center [127, 82] width 54 height 19
click at [130, 80] on span "FT Boys Class 3" at bounding box center [127, 78] width 45 height 5
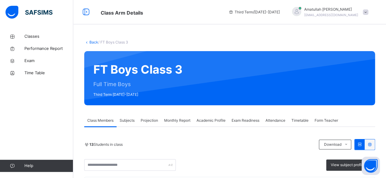
scroll to position [1, 0]
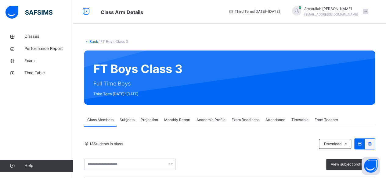
click at [272, 123] on div "Attendance" at bounding box center [275, 120] width 26 height 12
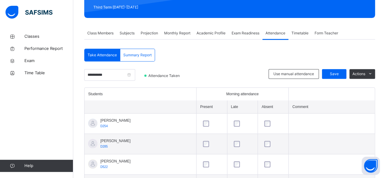
scroll to position [122, 0]
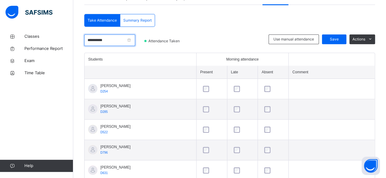
click at [125, 39] on input "**********" at bounding box center [109, 40] width 51 height 12
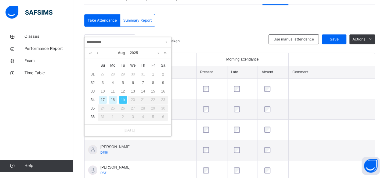
click at [102, 100] on div "17" at bounding box center [103, 100] width 8 height 8
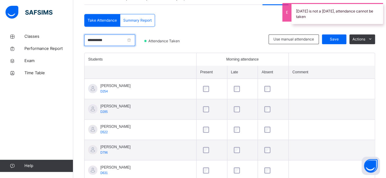
click at [128, 45] on input "**********" at bounding box center [109, 40] width 51 height 12
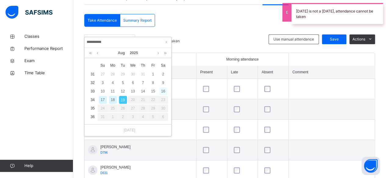
click at [163, 91] on div "16" at bounding box center [163, 91] width 8 height 8
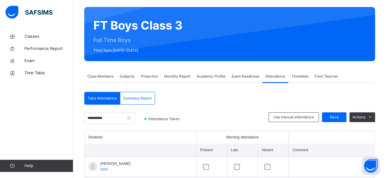
scroll to position [49, 0]
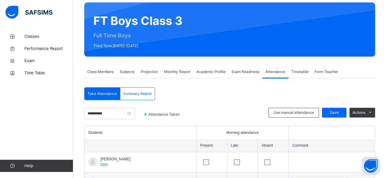
click at [129, 123] on div "**********" at bounding box center [109, 117] width 51 height 18
click at [113, 116] on input "**********" at bounding box center [109, 114] width 51 height 12
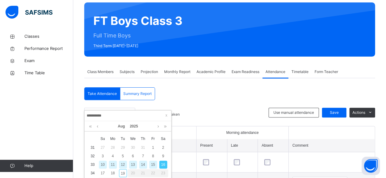
click at [153, 164] on div "15" at bounding box center [153, 165] width 8 height 8
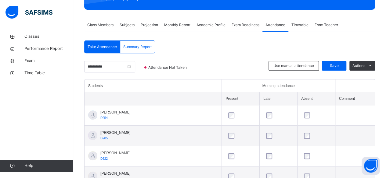
scroll to position [98, 0]
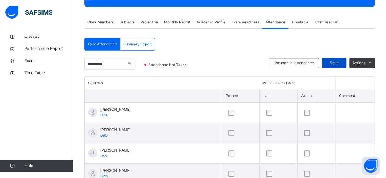
click at [335, 59] on div "Save" at bounding box center [334, 63] width 24 height 10
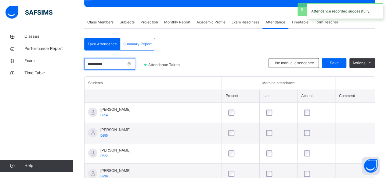
click at [130, 64] on input "**********" at bounding box center [109, 64] width 51 height 12
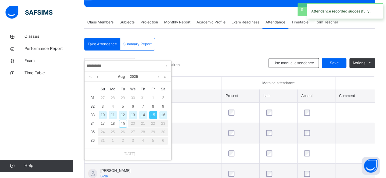
click at [143, 115] on div "14" at bounding box center [143, 115] width 8 height 8
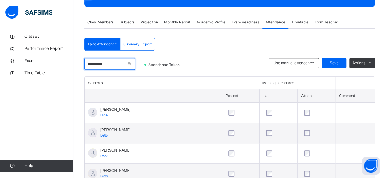
click at [121, 63] on input "**********" at bounding box center [109, 64] width 51 height 12
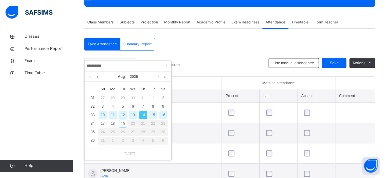
click at [133, 115] on div "13" at bounding box center [133, 115] width 8 height 8
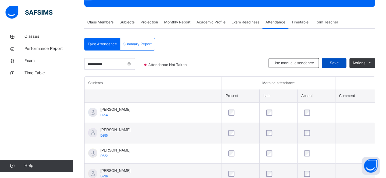
click at [336, 63] on span "Save" at bounding box center [333, 62] width 15 height 5
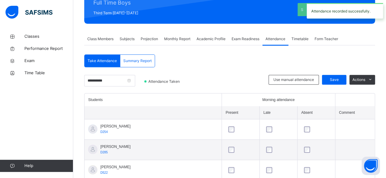
scroll to position [71, 0]
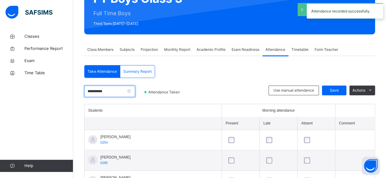
click at [121, 92] on input "**********" at bounding box center [109, 92] width 51 height 12
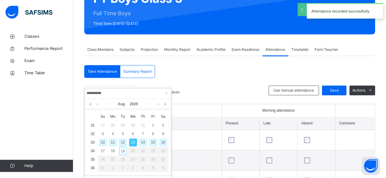
click at [123, 142] on div "12" at bounding box center [123, 143] width 8 height 8
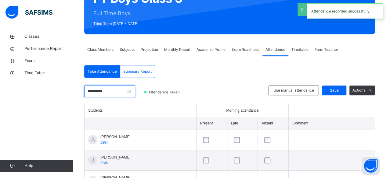
click at [133, 91] on input "**********" at bounding box center [109, 92] width 51 height 12
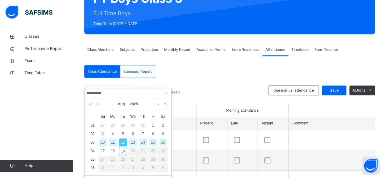
click at [115, 144] on div "11" at bounding box center [113, 143] width 8 height 8
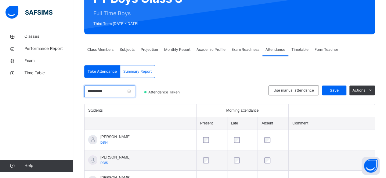
click at [121, 89] on input "**********" at bounding box center [109, 92] width 51 height 12
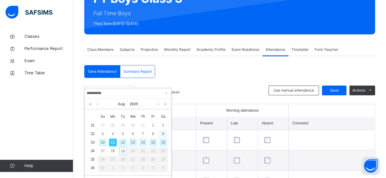
click at [163, 133] on div "9" at bounding box center [163, 134] width 8 height 8
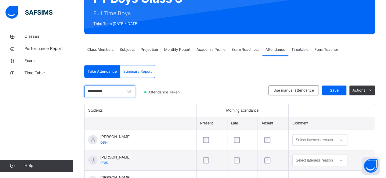
click at [123, 95] on input "**********" at bounding box center [109, 92] width 51 height 12
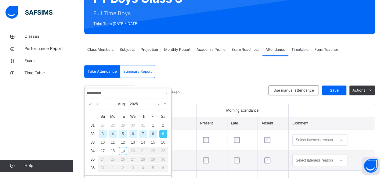
click at [156, 136] on div "8" at bounding box center [153, 134] width 8 height 8
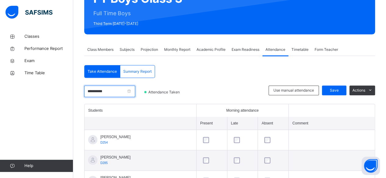
click at [123, 96] on input "**********" at bounding box center [109, 92] width 51 height 12
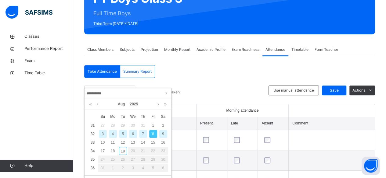
click at [133, 94] on input "**********" at bounding box center [127, 93] width 83 height 7
click at [143, 134] on div "7" at bounding box center [143, 134] width 8 height 8
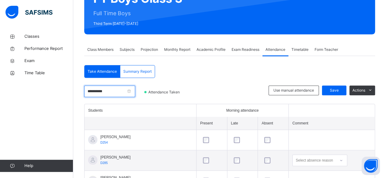
click at [118, 96] on input "**********" at bounding box center [109, 92] width 51 height 12
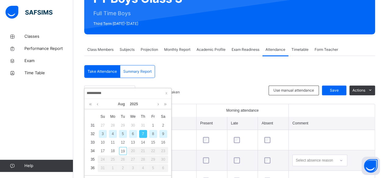
click at [133, 133] on div "6" at bounding box center [133, 134] width 8 height 8
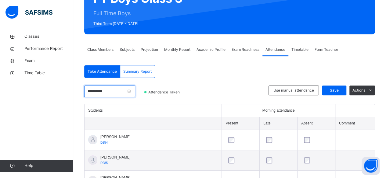
click at [108, 92] on input "**********" at bounding box center [109, 92] width 51 height 12
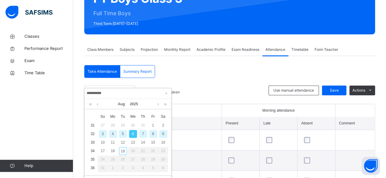
click at [122, 135] on div "5" at bounding box center [123, 134] width 8 height 8
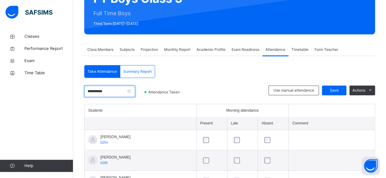
click at [112, 92] on input "**********" at bounding box center [109, 92] width 51 height 12
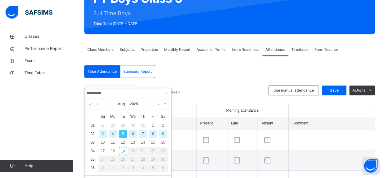
click at [113, 132] on div "4" at bounding box center [113, 134] width 8 height 8
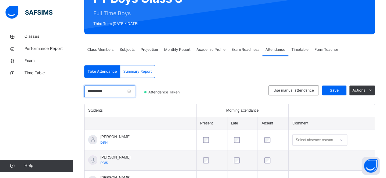
click at [110, 89] on input "**********" at bounding box center [109, 92] width 51 height 12
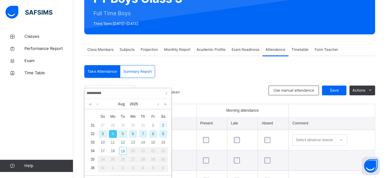
click at [163, 125] on div "2" at bounding box center [163, 126] width 8 height 8
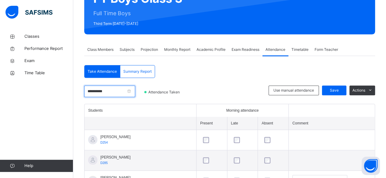
click at [135, 93] on input "**********" at bounding box center [109, 92] width 51 height 12
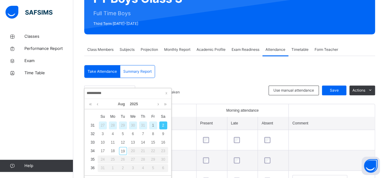
click at [153, 126] on div "1" at bounding box center [153, 126] width 8 height 8
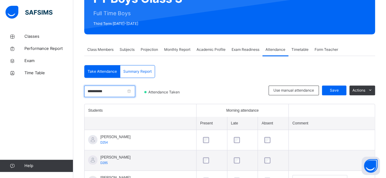
click at [131, 90] on input "**********" at bounding box center [109, 92] width 51 height 12
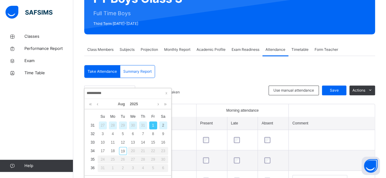
click at [143, 125] on div "31" at bounding box center [143, 126] width 8 height 8
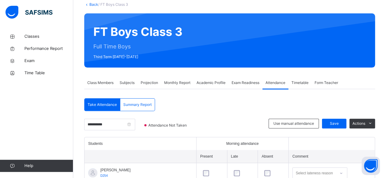
scroll to position [37, 0]
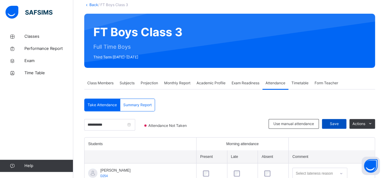
click at [336, 124] on span "Save" at bounding box center [333, 123] width 15 height 5
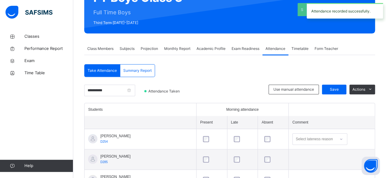
scroll to position [73, 0]
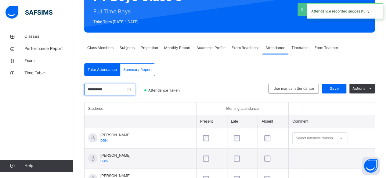
click at [119, 89] on input "**********" at bounding box center [109, 90] width 51 height 12
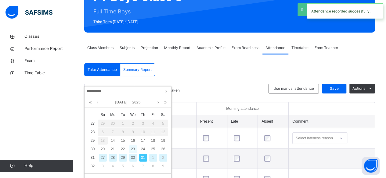
click at [133, 149] on div "23" at bounding box center [133, 149] width 8 height 8
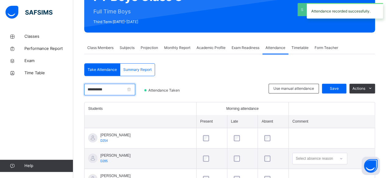
click at [124, 92] on input "**********" at bounding box center [109, 90] width 51 height 12
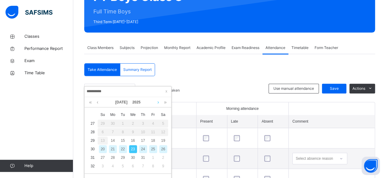
click at [158, 102] on link at bounding box center [158, 102] width 5 height 10
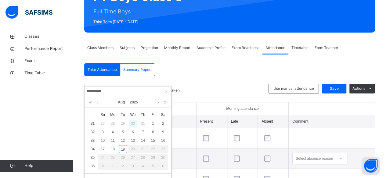
click at [134, 123] on div "30" at bounding box center [133, 124] width 8 height 8
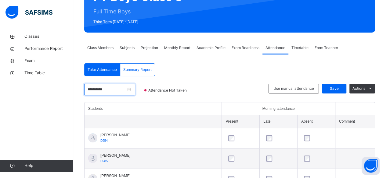
click at [127, 89] on input "**********" at bounding box center [109, 90] width 51 height 12
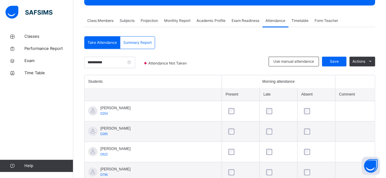
scroll to position [100, 0]
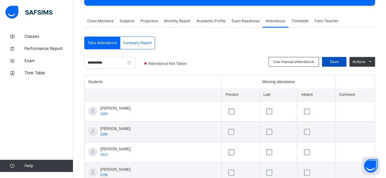
click at [333, 64] on span "Save" at bounding box center [333, 61] width 15 height 5
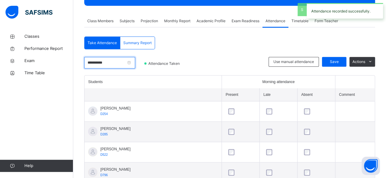
click at [123, 68] on input "**********" at bounding box center [109, 63] width 51 height 12
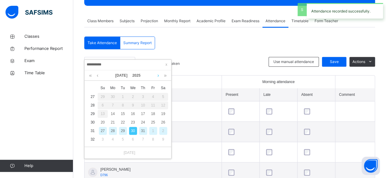
click at [157, 77] on link at bounding box center [158, 75] width 5 height 10
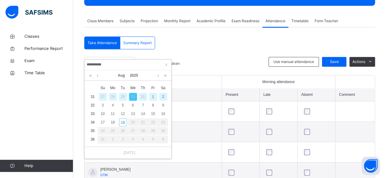
click at [123, 97] on div "29" at bounding box center [123, 97] width 8 height 8
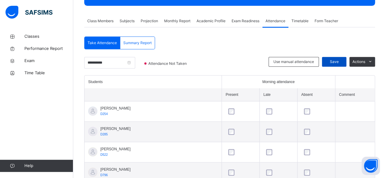
click at [336, 60] on span "Save" at bounding box center [333, 61] width 15 height 5
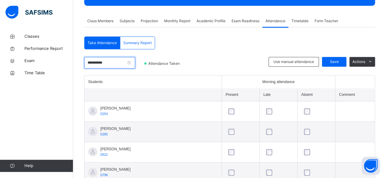
click at [115, 64] on input "**********" at bounding box center [109, 63] width 51 height 12
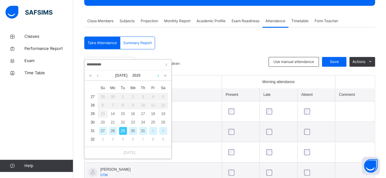
click at [157, 76] on link at bounding box center [158, 75] width 5 height 10
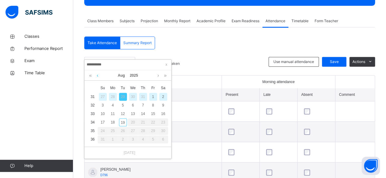
click at [97, 75] on link at bounding box center [97, 75] width 5 height 10
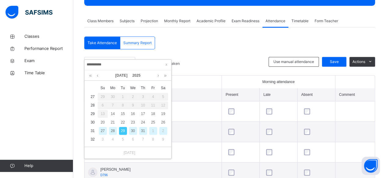
click at [112, 130] on div "28" at bounding box center [113, 131] width 8 height 8
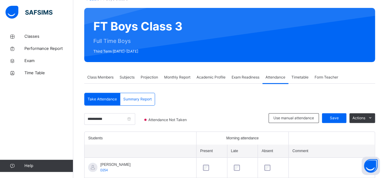
scroll to position [58, 0]
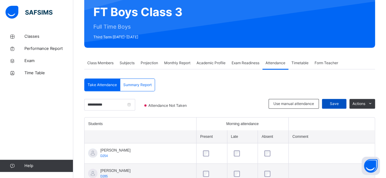
click at [341, 105] on span "Save" at bounding box center [333, 103] width 15 height 5
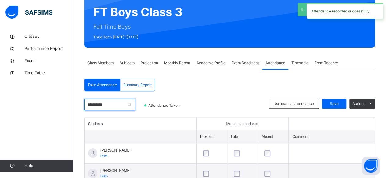
click at [127, 105] on input "**********" at bounding box center [109, 105] width 51 height 12
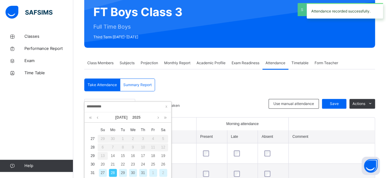
click at [102, 173] on div "27" at bounding box center [103, 173] width 8 height 8
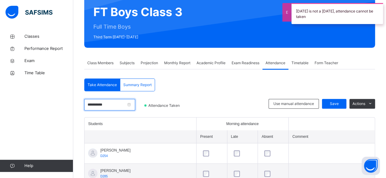
click at [125, 103] on input "**********" at bounding box center [109, 105] width 51 height 12
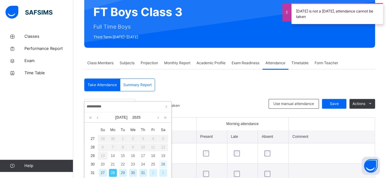
click at [164, 163] on div "26" at bounding box center [163, 165] width 8 height 8
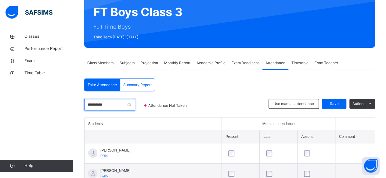
click at [134, 104] on input "**********" at bounding box center [109, 105] width 51 height 12
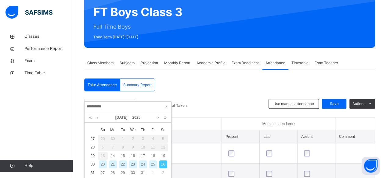
click at [123, 147] on div "8" at bounding box center [123, 148] width 10 height 8
click at [124, 156] on div "15" at bounding box center [123, 156] width 8 height 8
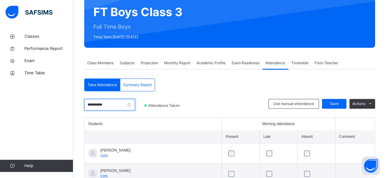
click at [126, 105] on input "**********" at bounding box center [109, 105] width 51 height 12
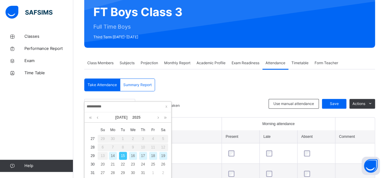
click at [133, 155] on div "16" at bounding box center [133, 156] width 8 height 8
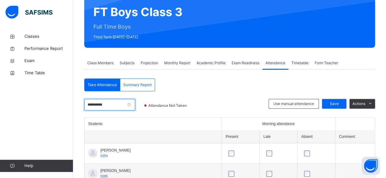
click at [129, 108] on input "**********" at bounding box center [109, 105] width 51 height 12
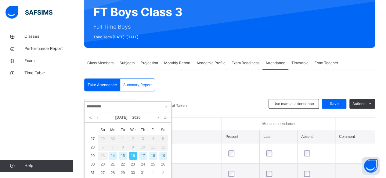
click at [142, 157] on div "17" at bounding box center [143, 156] width 8 height 8
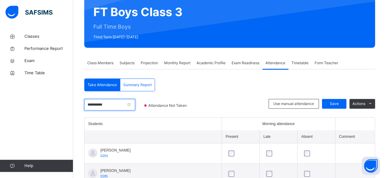
click at [129, 104] on input "**********" at bounding box center [109, 105] width 51 height 12
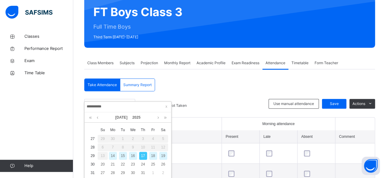
click at [153, 155] on div "18" at bounding box center [153, 156] width 8 height 8
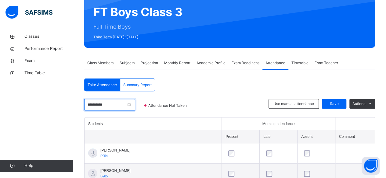
click at [122, 104] on input "**********" at bounding box center [109, 105] width 51 height 12
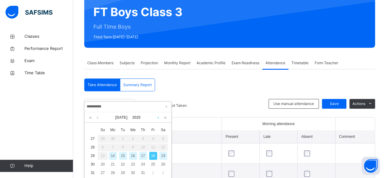
click at [158, 117] on link at bounding box center [158, 117] width 5 height 10
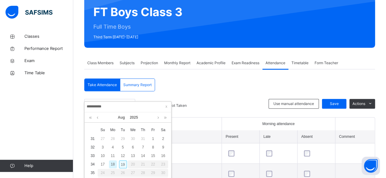
click at [123, 165] on div "19" at bounding box center [123, 165] width 8 height 8
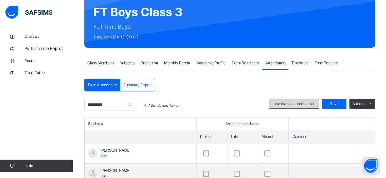
click at [288, 108] on div "Use manual attendance" at bounding box center [293, 104] width 50 height 10
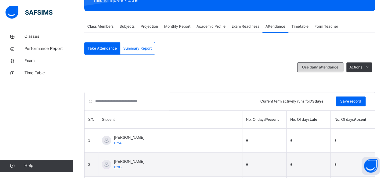
scroll to position [117, 0]
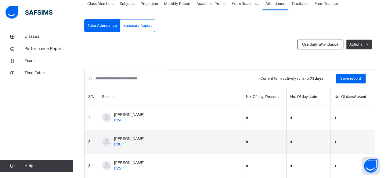
click at [246, 120] on input "*" at bounding box center [264, 118] width 37 height 9
type input "*"
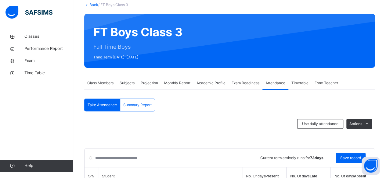
scroll to position [38, 0]
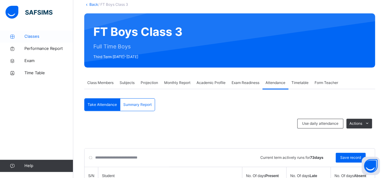
click at [34, 34] on span "Classes" at bounding box center [48, 37] width 49 height 6
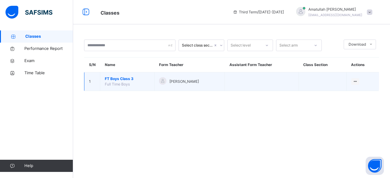
click at [133, 79] on span "FT Boys Class 3" at bounding box center [127, 78] width 45 height 5
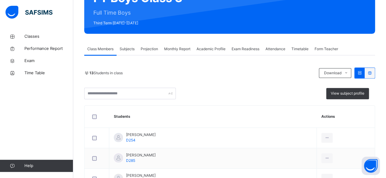
scroll to position [79, 0]
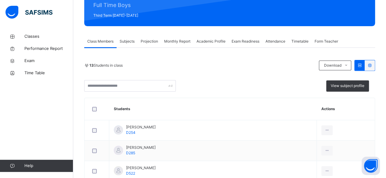
click at [182, 40] on span "Monthly Report" at bounding box center [177, 41] width 26 height 5
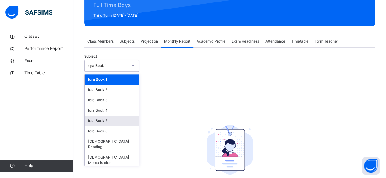
click at [111, 121] on div "Iqra Book 5" at bounding box center [111, 121] width 54 height 10
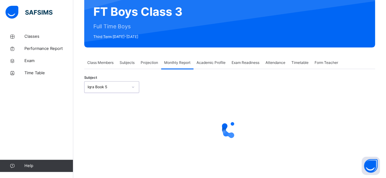
select select "****"
select select "*"
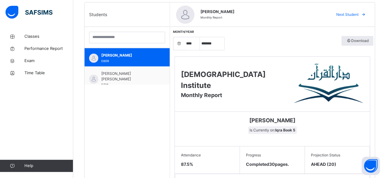
scroll to position [155, 0]
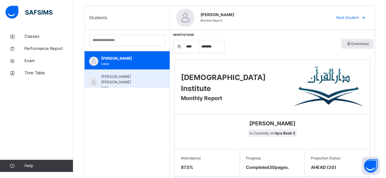
click at [138, 78] on span "[PERSON_NAME] [PERSON_NAME]" at bounding box center [128, 79] width 55 height 11
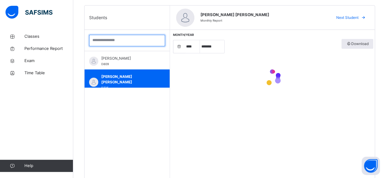
click at [138, 40] on input "search" at bounding box center [127, 41] width 76 height 12
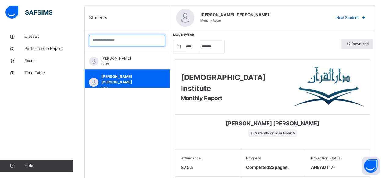
type input "*"
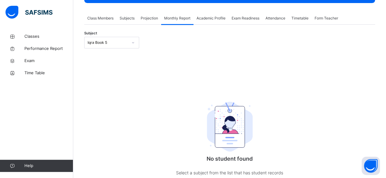
scroll to position [84, 0]
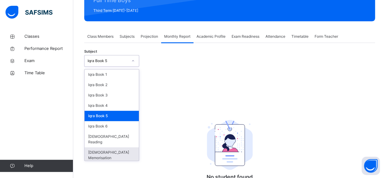
click at [120, 148] on div "[DEMOGRAPHIC_DATA] Memorisation" at bounding box center [111, 156] width 54 height 16
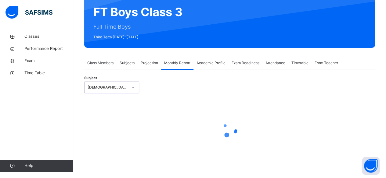
select select "****"
select select "*"
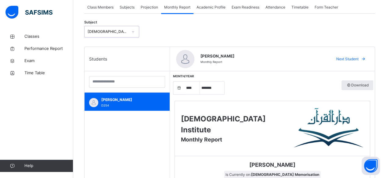
scroll to position [113, 0]
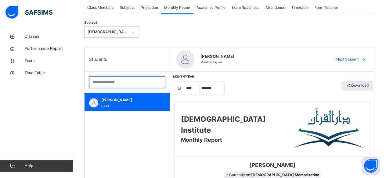
click at [138, 83] on input "search" at bounding box center [127, 82] width 76 height 12
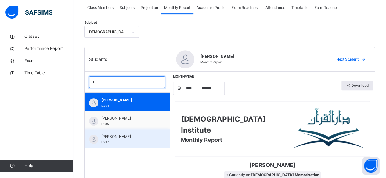
type input "*"
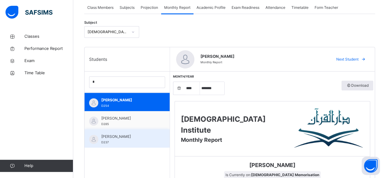
click at [133, 144] on div "[PERSON_NAME] D237" at bounding box center [128, 139] width 55 height 11
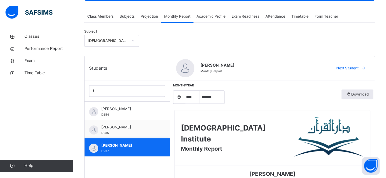
scroll to position [104, 0]
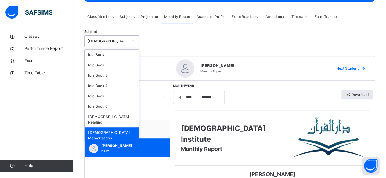
click at [126, 128] on div "[DEMOGRAPHIC_DATA] Memorisation" at bounding box center [111, 136] width 54 height 16
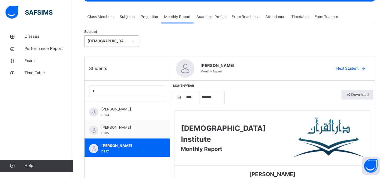
click at [104, 16] on span "Class Members" at bounding box center [100, 16] width 26 height 5
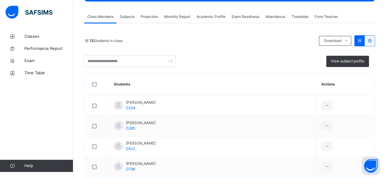
click at [155, 21] on div "Projection" at bounding box center [148, 17] width 23 height 12
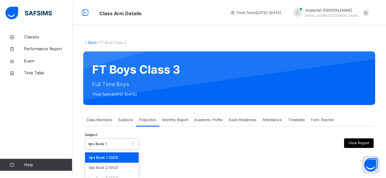
scroll to position [58, 0]
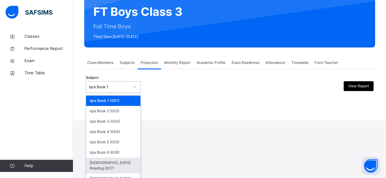
click at [130, 166] on div "[DEMOGRAPHIC_DATA] Reading (007)" at bounding box center [113, 166] width 54 height 16
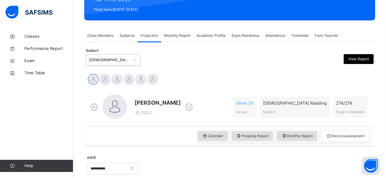
scroll to position [86, 0]
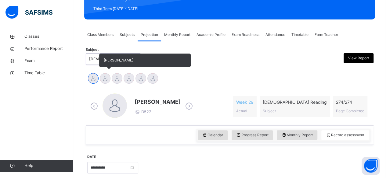
click at [105, 80] on div at bounding box center [105, 78] width 11 height 11
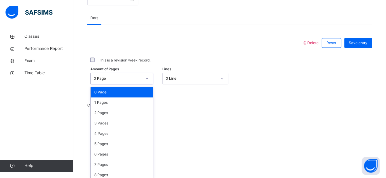
scroll to position [257, 0]
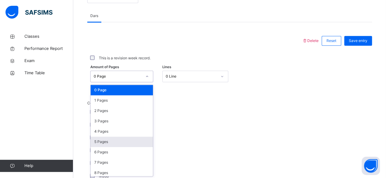
click at [117, 145] on div "5 Pages" at bounding box center [122, 142] width 62 height 10
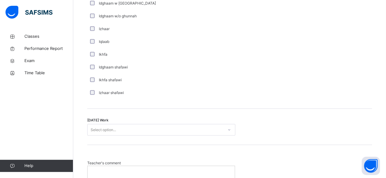
scroll to position [457, 0]
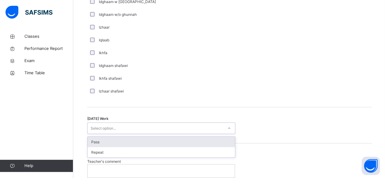
click at [95, 144] on div "Pass" at bounding box center [160, 142] width 147 height 10
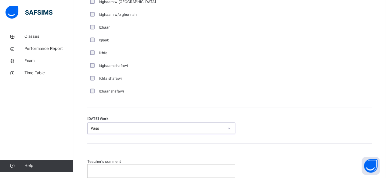
click at [105, 172] on p at bounding box center [161, 170] width 138 height 5
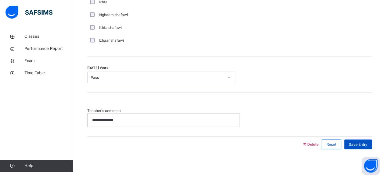
click at [367, 143] on span "Save Entry" at bounding box center [357, 144] width 19 height 5
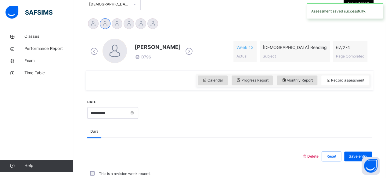
scroll to position [508, 0]
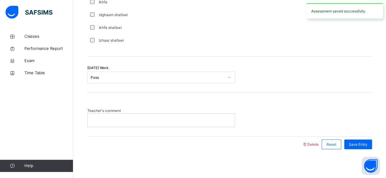
click at [207, 122] on div at bounding box center [160, 120] width 147 height 13
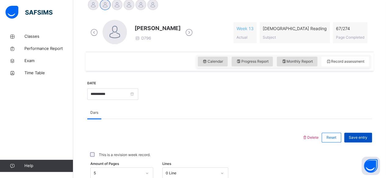
click at [363, 135] on span "Save entry" at bounding box center [357, 137] width 19 height 5
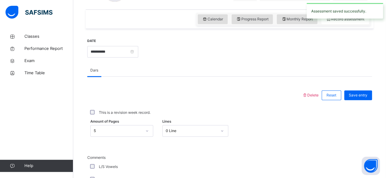
scroll to position [202, 0]
